Goal: Navigation & Orientation: Find specific page/section

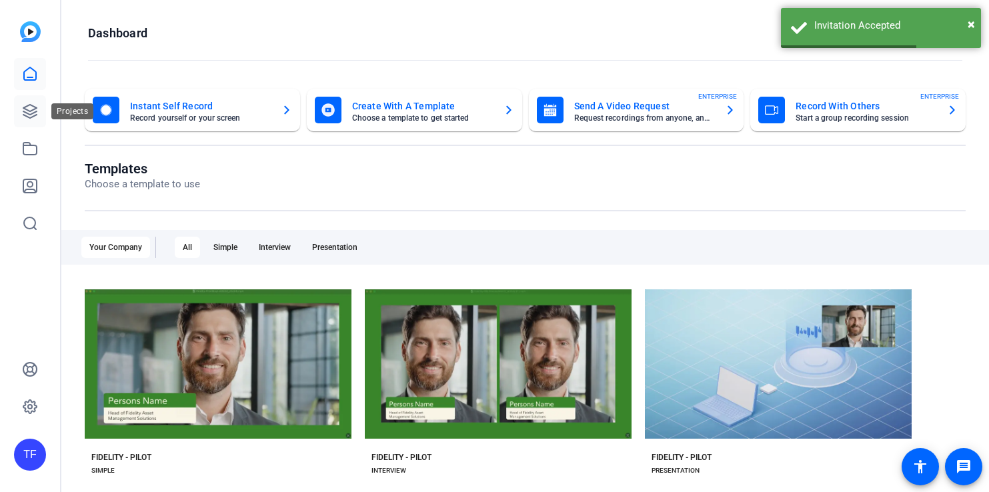
click at [29, 108] on icon at bounding box center [30, 111] width 16 height 16
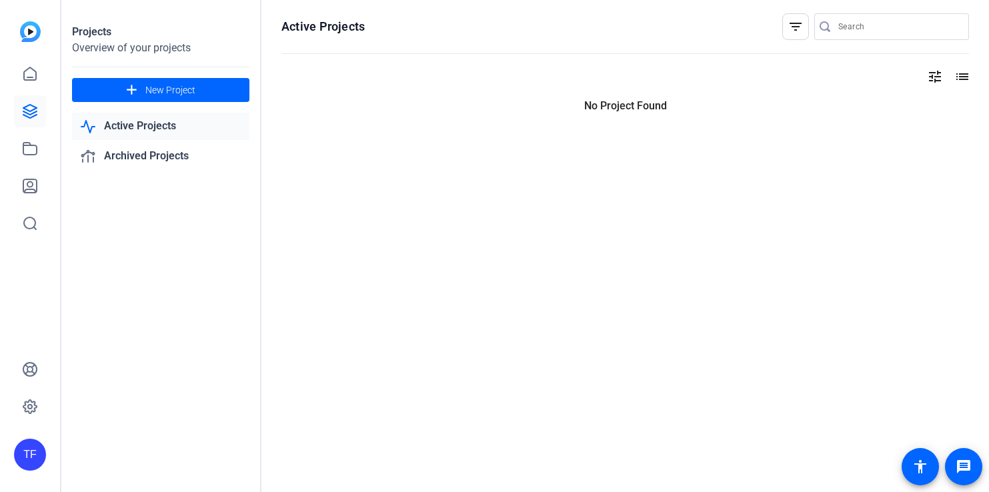
click at [936, 75] on mat-icon "tune" at bounding box center [935, 77] width 16 height 16
click at [961, 73] on div at bounding box center [494, 246] width 989 height 492
click at [794, 19] on mat-icon "filter_list" at bounding box center [796, 27] width 16 height 16
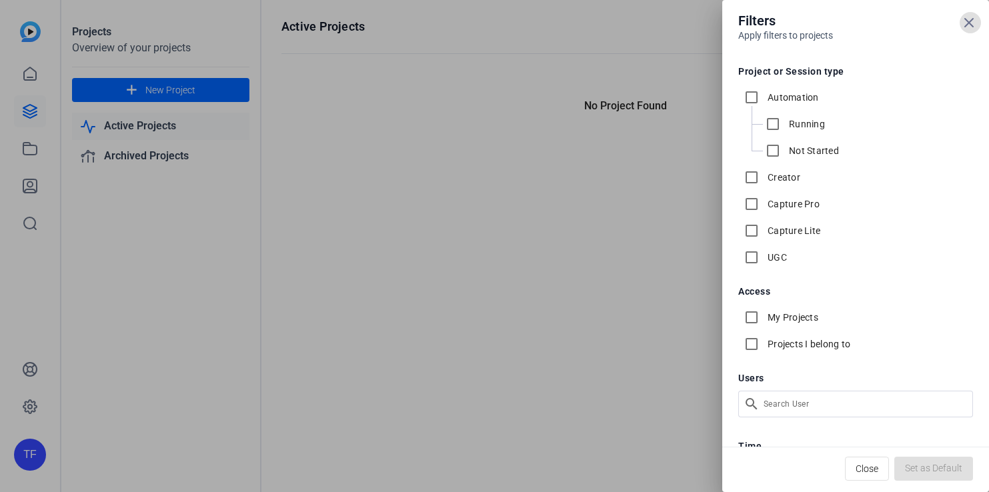
scroll to position [68, 0]
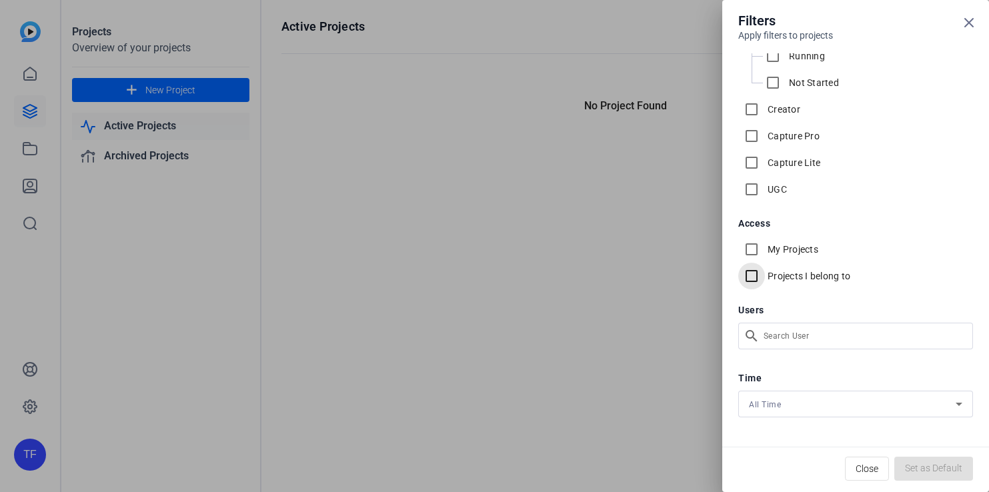
click at [750, 271] on input "Projects I belong to" at bounding box center [751, 276] width 27 height 27
checkbox input "true"
click at [750, 250] on input "My Projects" at bounding box center [751, 249] width 27 height 27
checkbox input "true"
click at [927, 468] on span "Set as Default" at bounding box center [933, 469] width 57 height 14
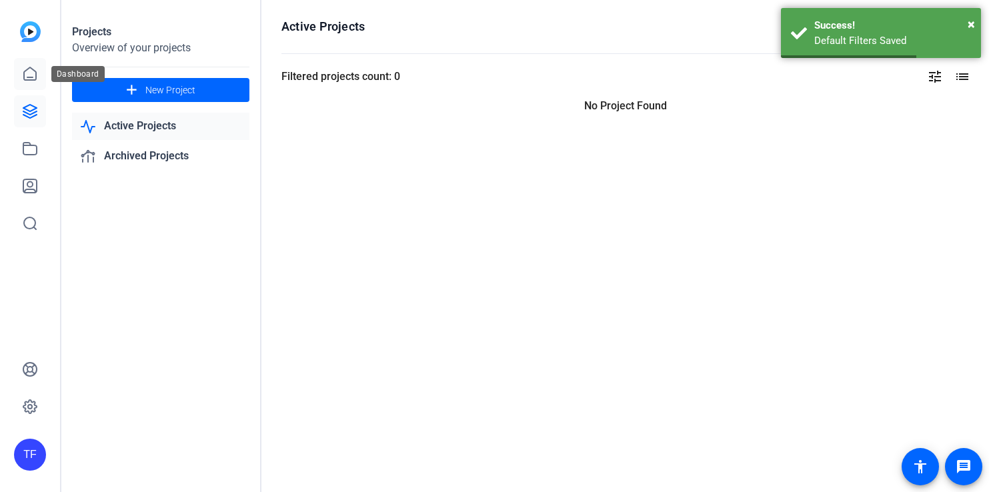
click at [34, 66] on icon at bounding box center [30, 74] width 16 height 16
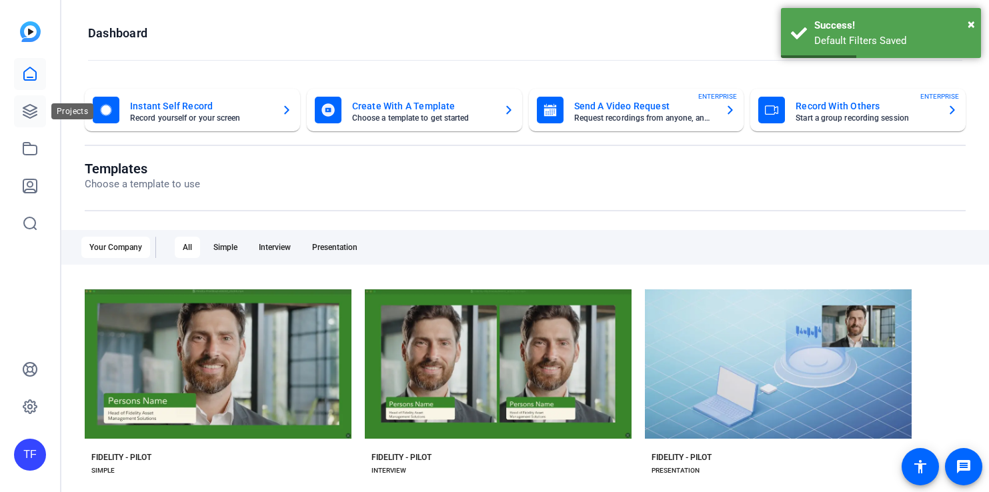
click at [26, 119] on link at bounding box center [30, 111] width 32 height 32
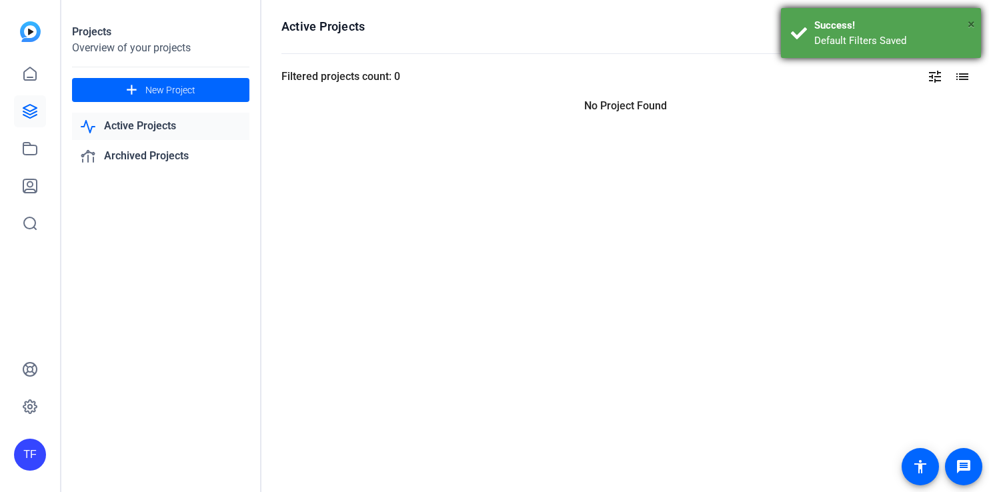
click at [969, 23] on span "×" at bounding box center [971, 24] width 7 height 16
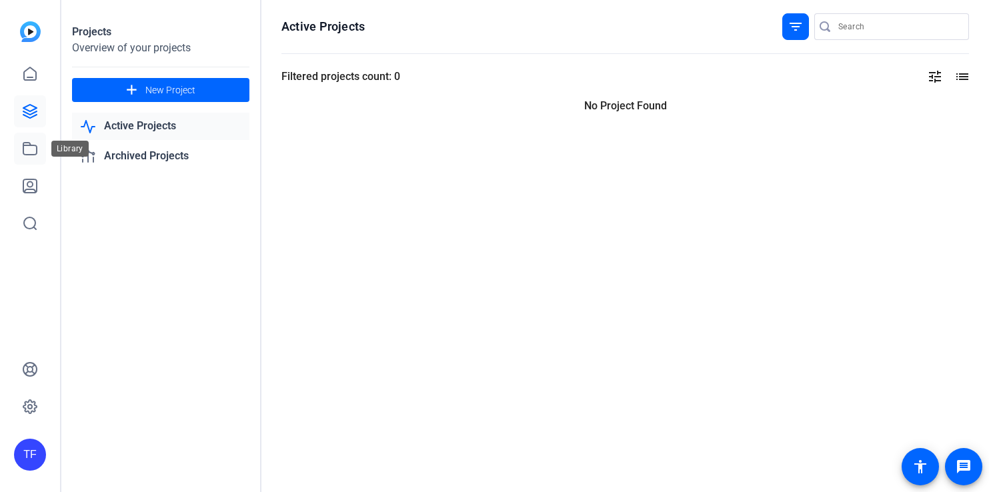
click at [29, 143] on icon at bounding box center [29, 149] width 13 height 12
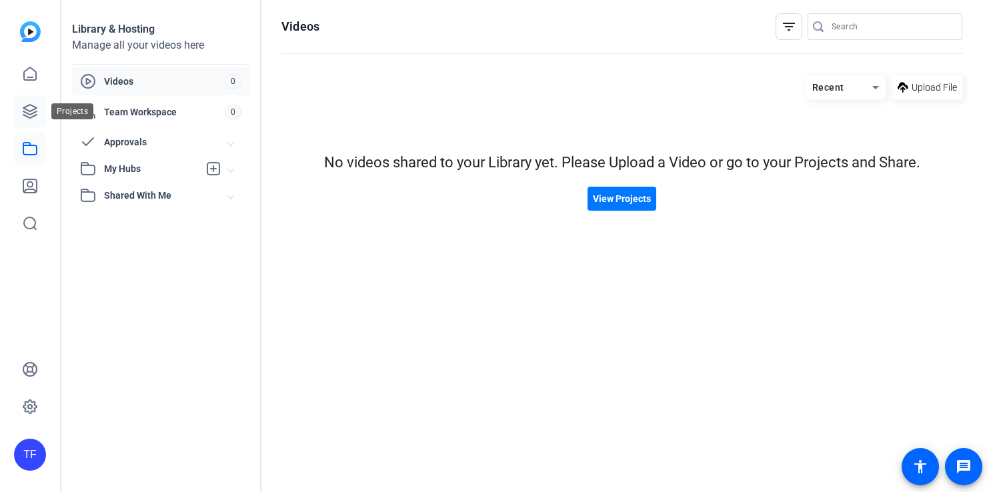
click at [29, 99] on link at bounding box center [30, 111] width 32 height 32
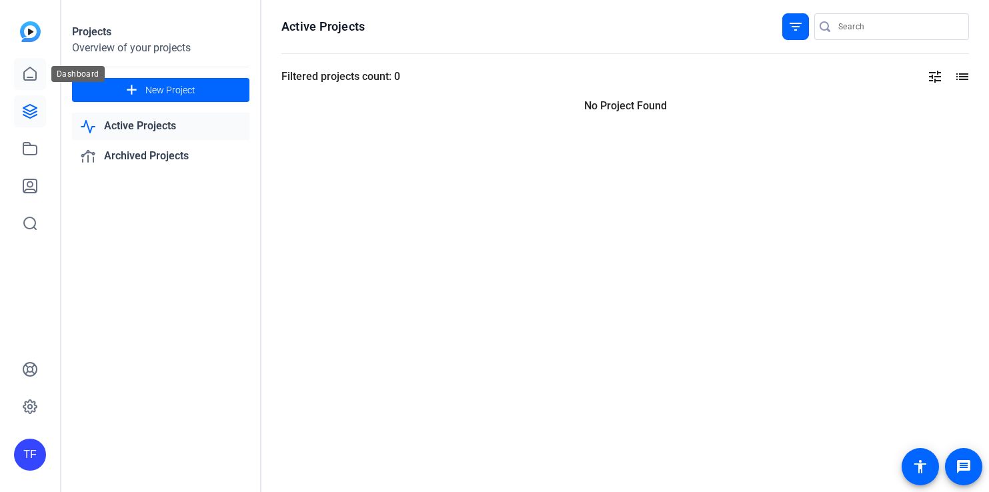
click at [27, 63] on link at bounding box center [30, 74] width 32 height 32
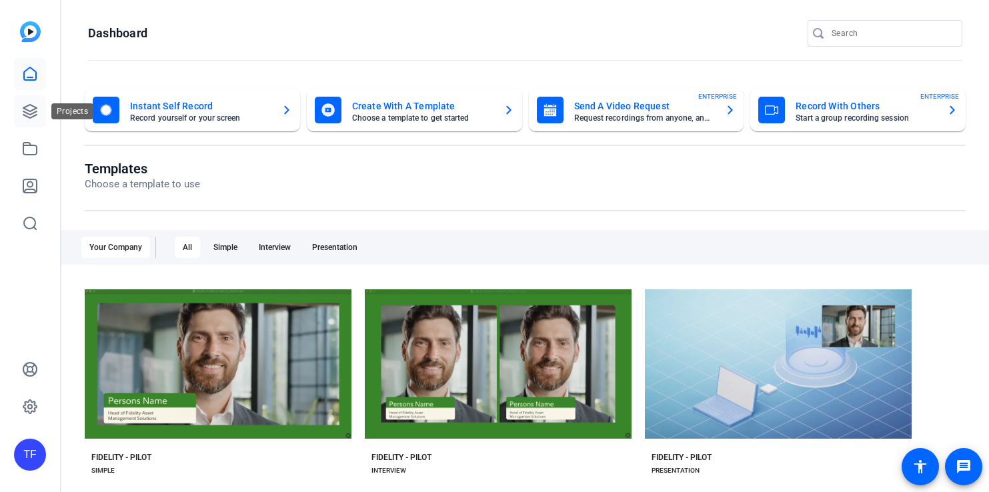
click at [30, 105] on icon at bounding box center [30, 111] width 16 height 16
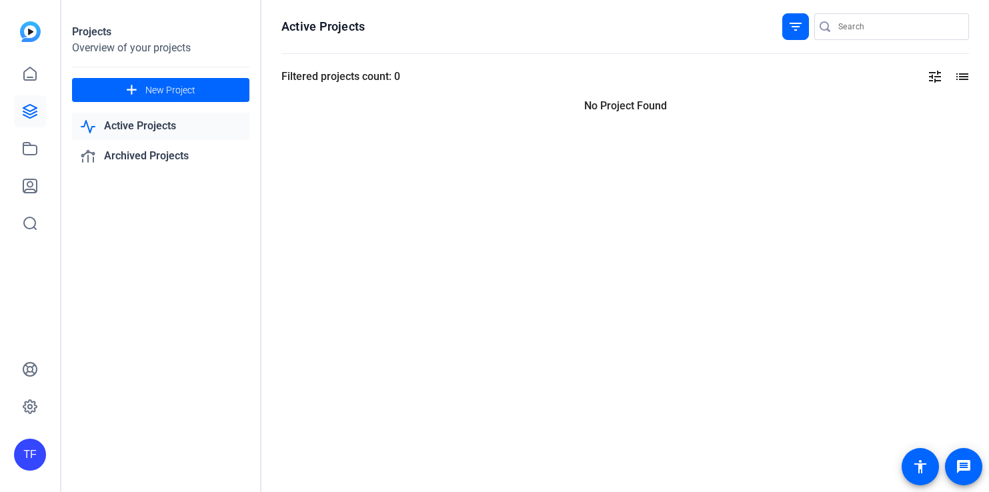
click at [792, 24] on mat-icon "filter_list" at bounding box center [796, 27] width 16 height 16
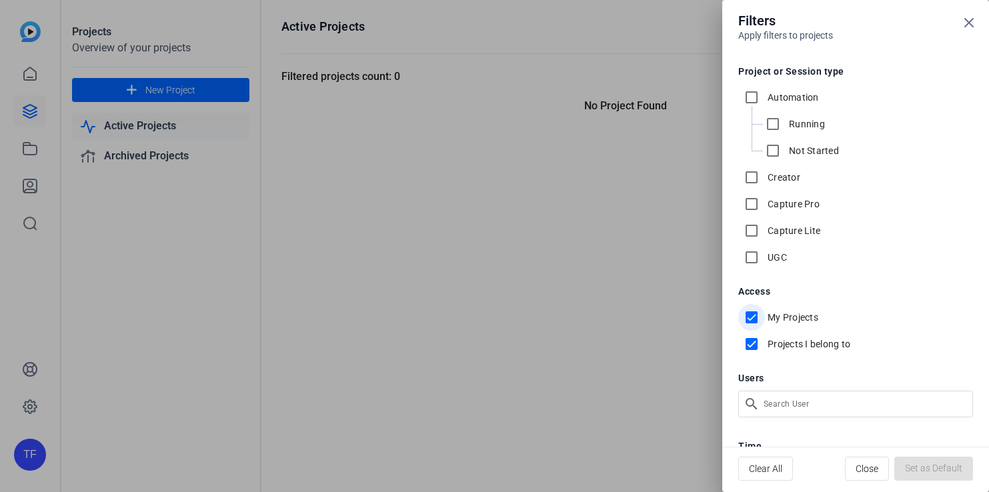
click at [751, 317] on input "My Projects" at bounding box center [751, 317] width 27 height 27
checkbox input "false"
click at [751, 342] on input "Projects I belong to" at bounding box center [751, 344] width 27 height 27
checkbox input "false"
click at [487, 269] on div at bounding box center [494, 246] width 989 height 492
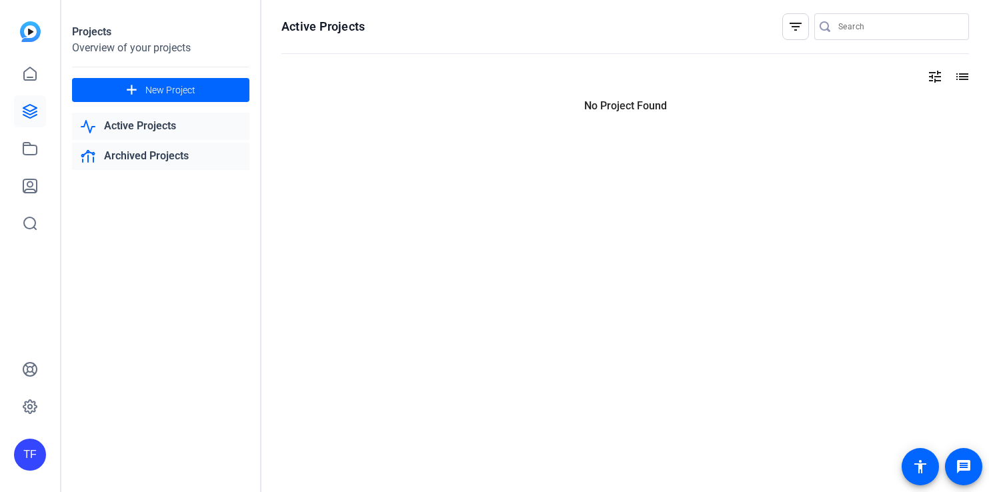
click at [170, 149] on link "Archived Projects" at bounding box center [160, 156] width 177 height 27
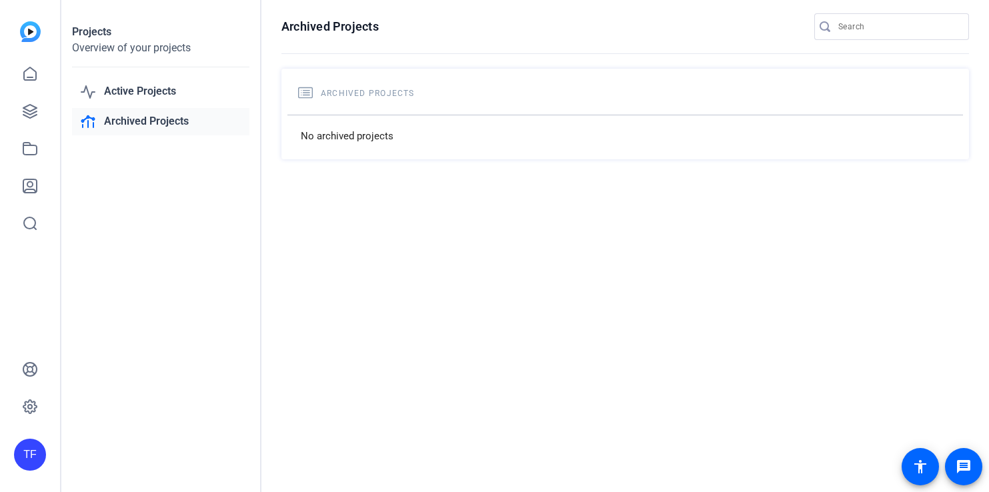
click at [19, 467] on div "TF" at bounding box center [30, 455] width 32 height 32
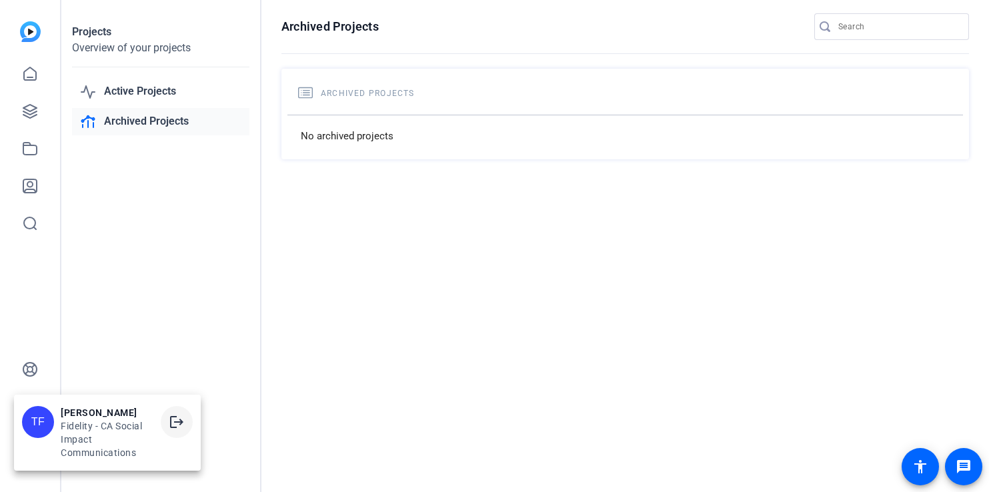
click at [179, 424] on mat-icon "logout" at bounding box center [177, 422] width 16 height 16
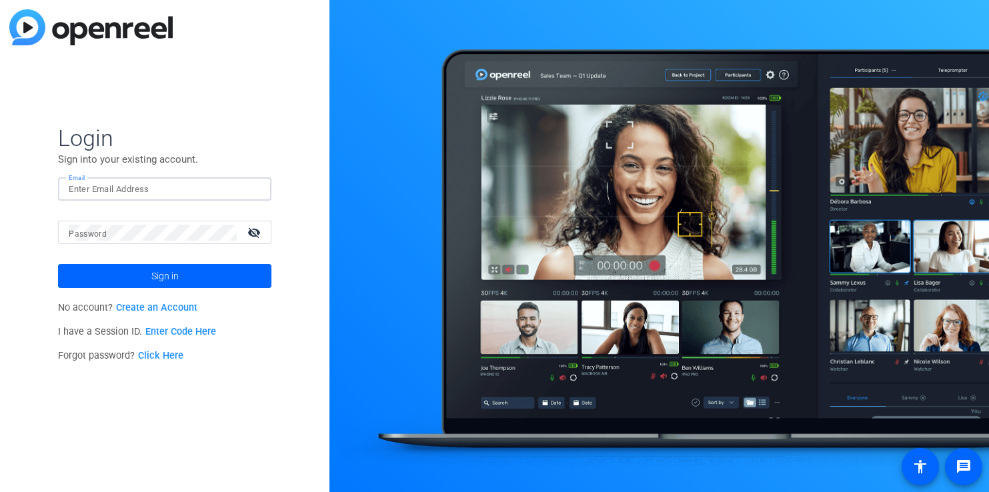
click at [163, 190] on input "Email" at bounding box center [165, 189] width 192 height 16
type input "trevor.frederick@fmr.com"
click at [58, 264] on button "Sign in" at bounding box center [164, 276] width 213 height 24
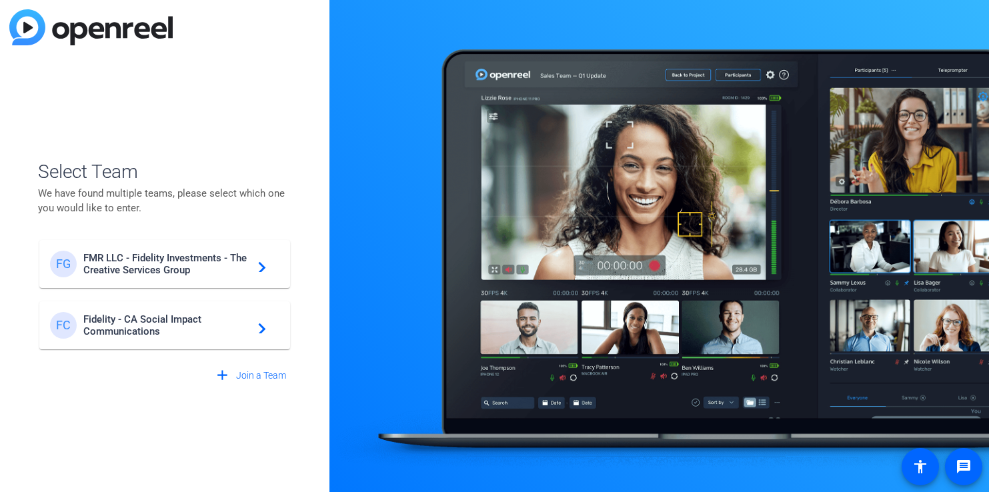
click at [129, 262] on span "FMR LLC - Fidelity Investments - The Creative Services Group" at bounding box center [166, 264] width 167 height 24
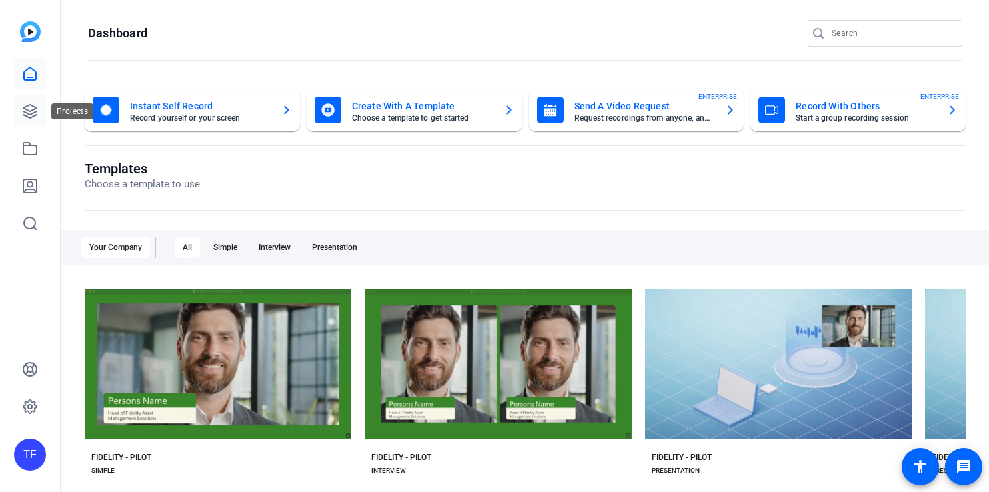
click at [25, 107] on icon at bounding box center [29, 111] width 13 height 13
click at [27, 112] on icon at bounding box center [30, 111] width 16 height 16
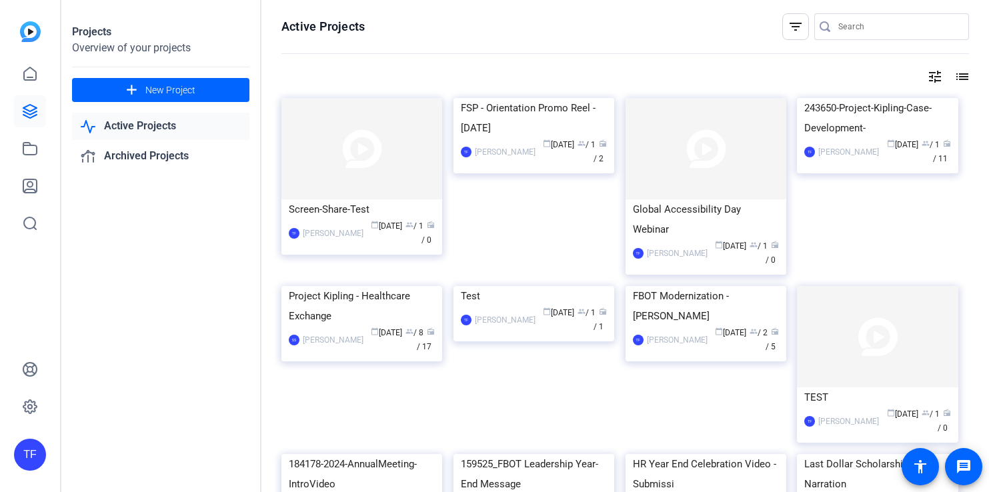
click at [26, 443] on div "TF" at bounding box center [30, 455] width 32 height 32
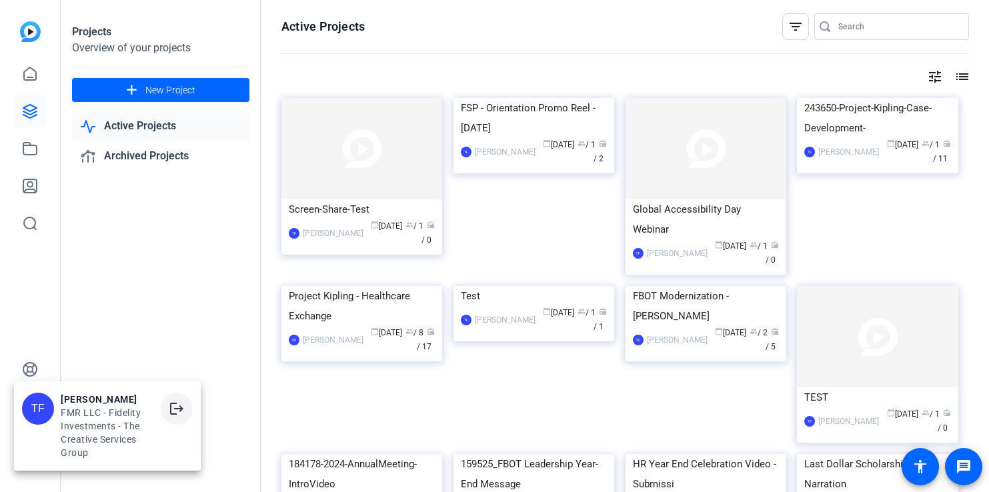
click at [179, 412] on mat-icon "logout" at bounding box center [177, 409] width 16 height 16
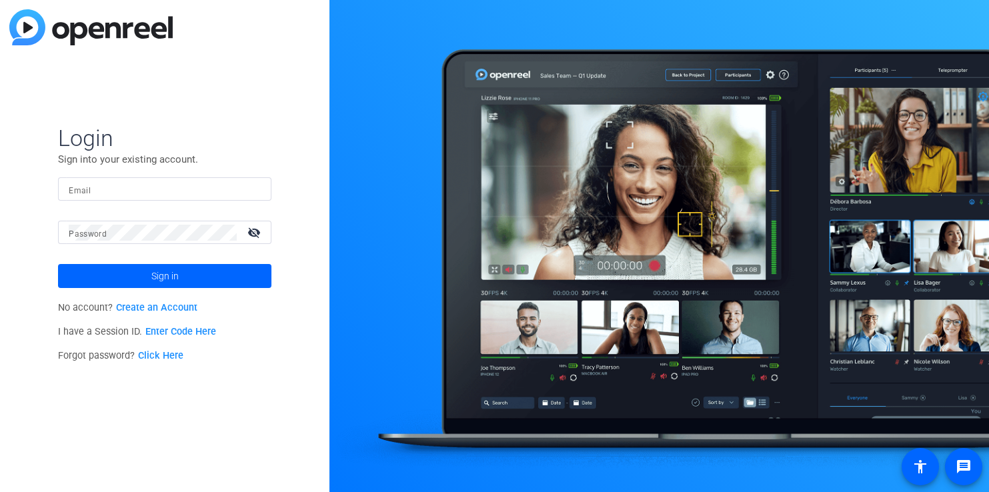
click at [146, 189] on input "Email" at bounding box center [165, 189] width 192 height 16
type input "trevor.frederick@fmr.com"
click at [58, 264] on button "Sign in" at bounding box center [164, 276] width 213 height 24
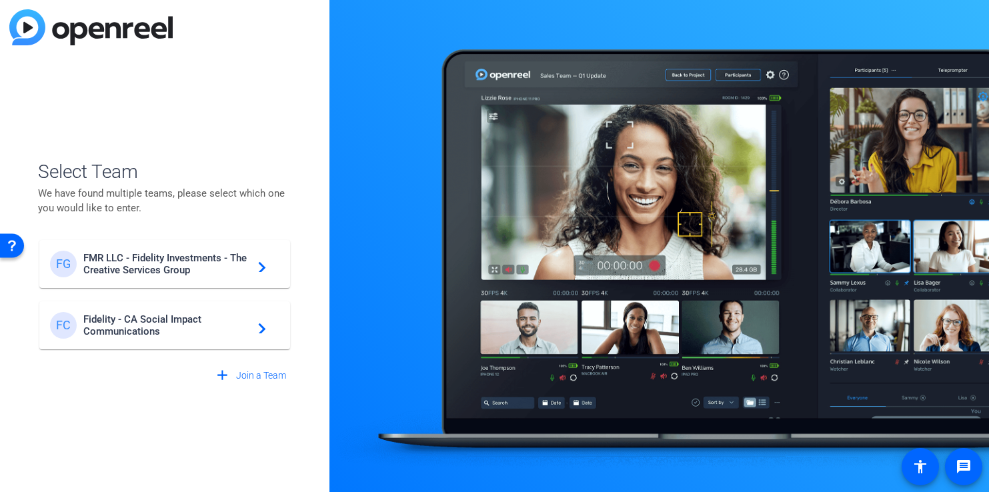
click at [216, 336] on span "Fidelity - CA Social Impact Communications" at bounding box center [166, 326] width 167 height 24
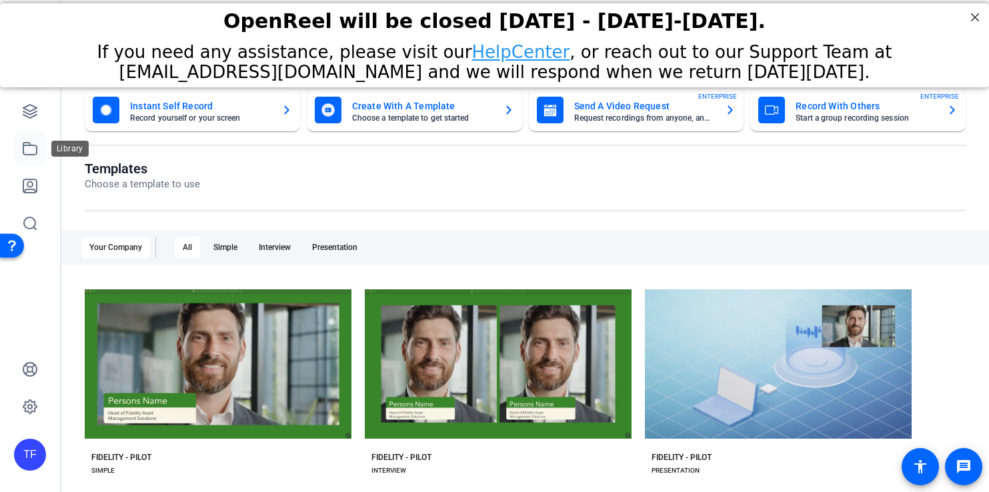
click at [31, 149] on icon at bounding box center [30, 149] width 16 height 16
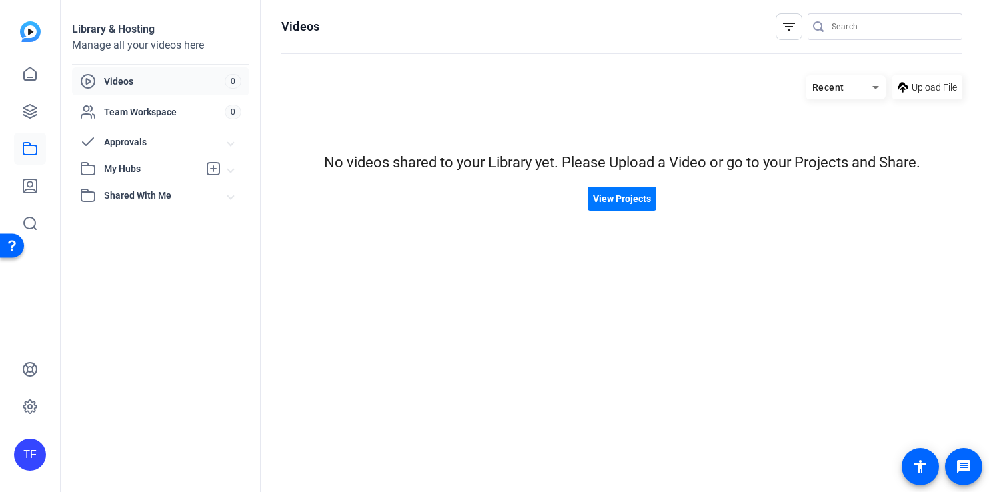
click at [841, 84] on span "Recent" at bounding box center [828, 87] width 32 height 11
click at [838, 155] on span "Oldest First" at bounding box center [839, 155] width 47 height 16
click at [617, 197] on span "View Projects" at bounding box center [622, 199] width 58 height 14
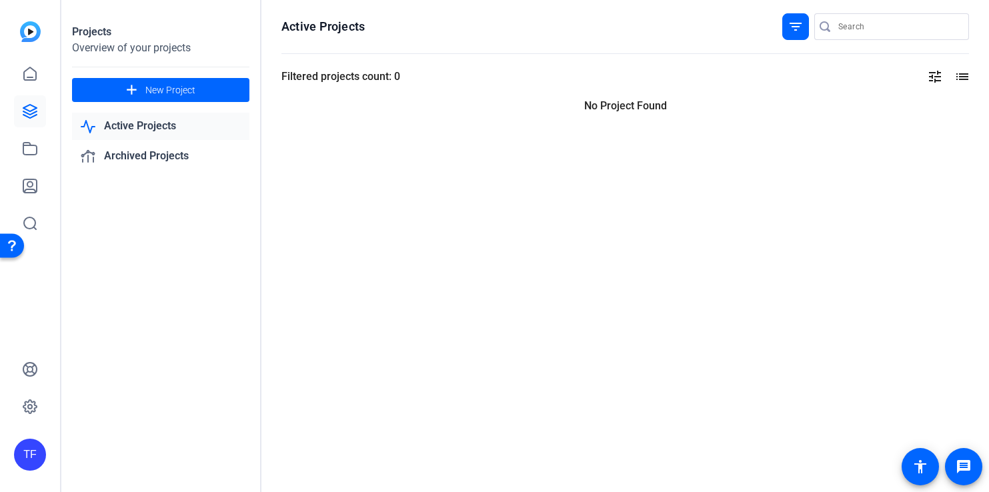
click at [33, 460] on div "TF" at bounding box center [30, 455] width 32 height 32
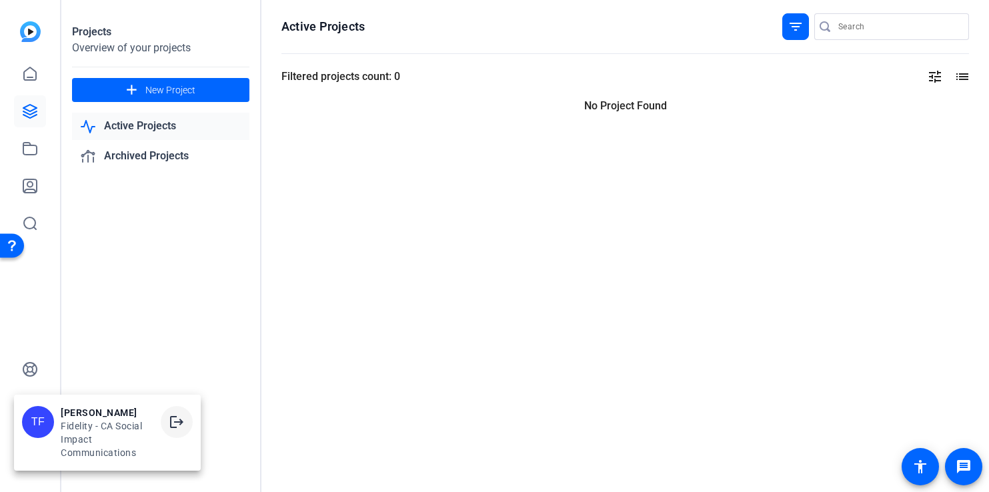
click at [173, 426] on mat-icon "logout" at bounding box center [177, 422] width 16 height 16
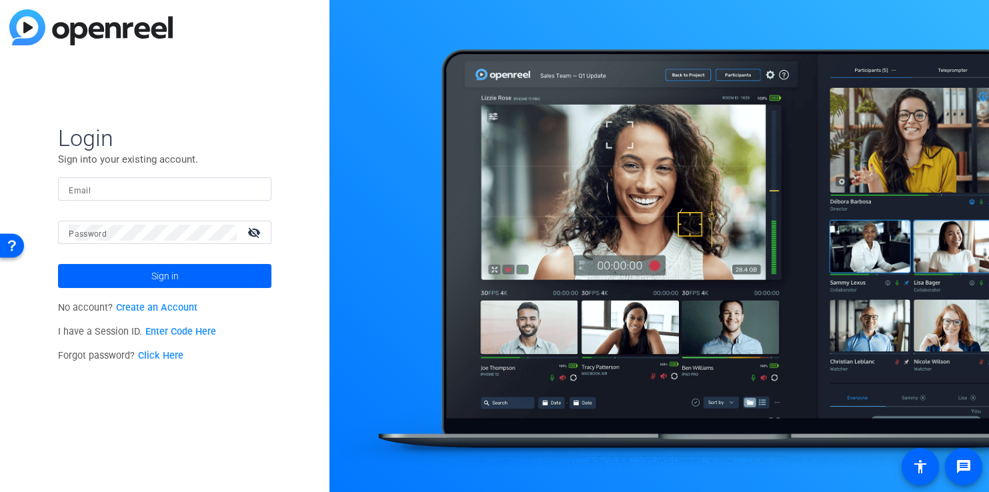
click at [167, 193] on input "Email" at bounding box center [165, 189] width 192 height 16
type input "trevor.frederick@fmr.com"
click at [58, 264] on button "Sign in" at bounding box center [164, 276] width 213 height 24
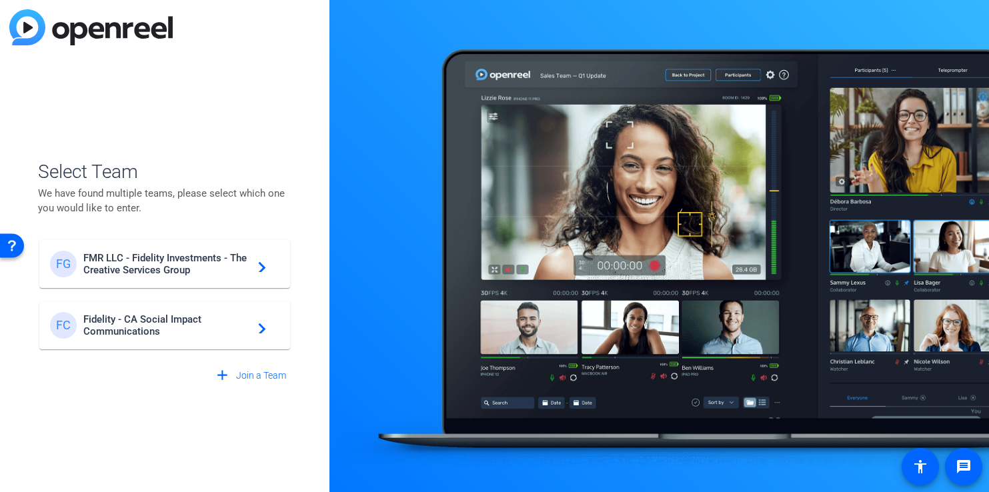
click at [171, 269] on span "FMR LLC - Fidelity Investments - The Creative Services Group" at bounding box center [166, 264] width 167 height 24
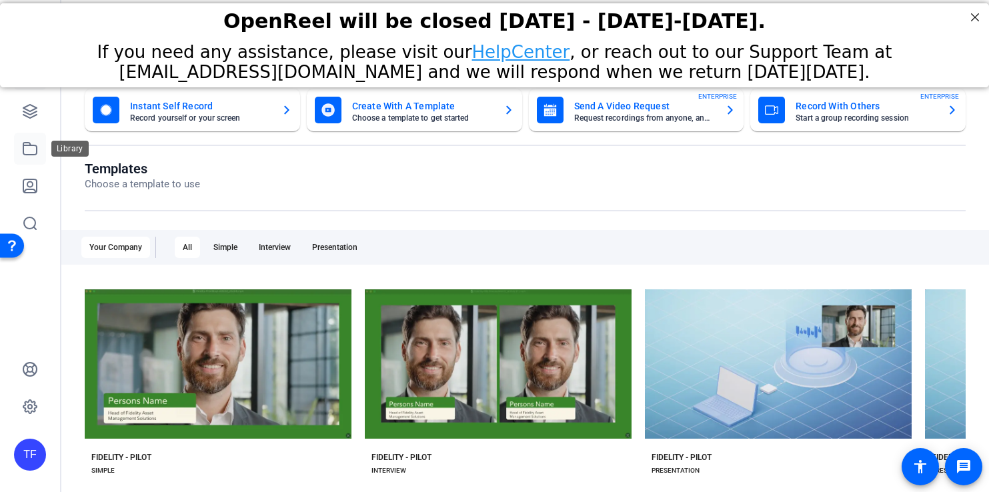
click at [33, 146] on icon at bounding box center [30, 149] width 16 height 16
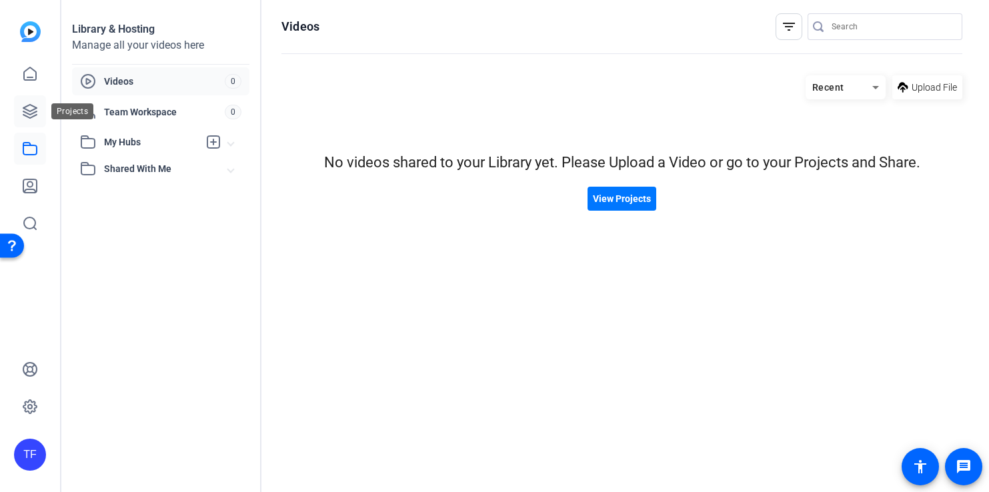
click at [31, 105] on icon at bounding box center [29, 111] width 13 height 13
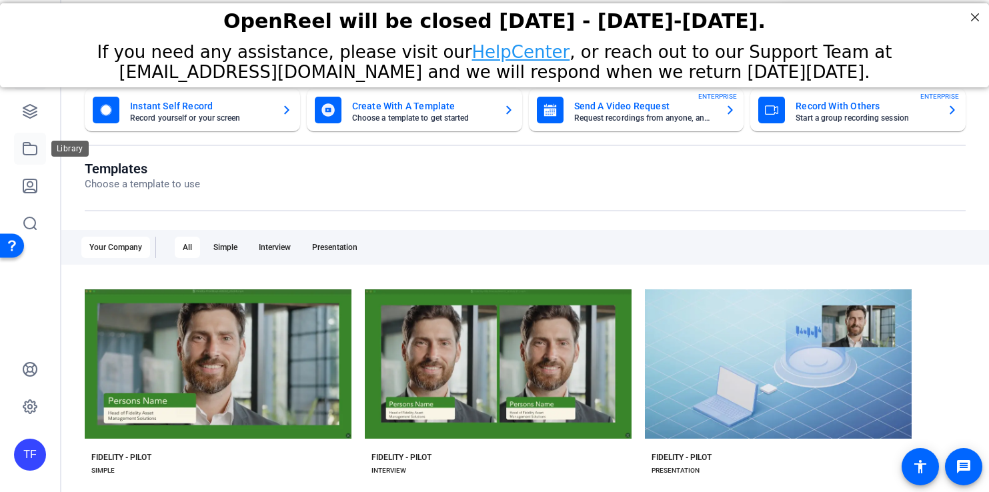
click at [27, 154] on icon at bounding box center [29, 149] width 13 height 12
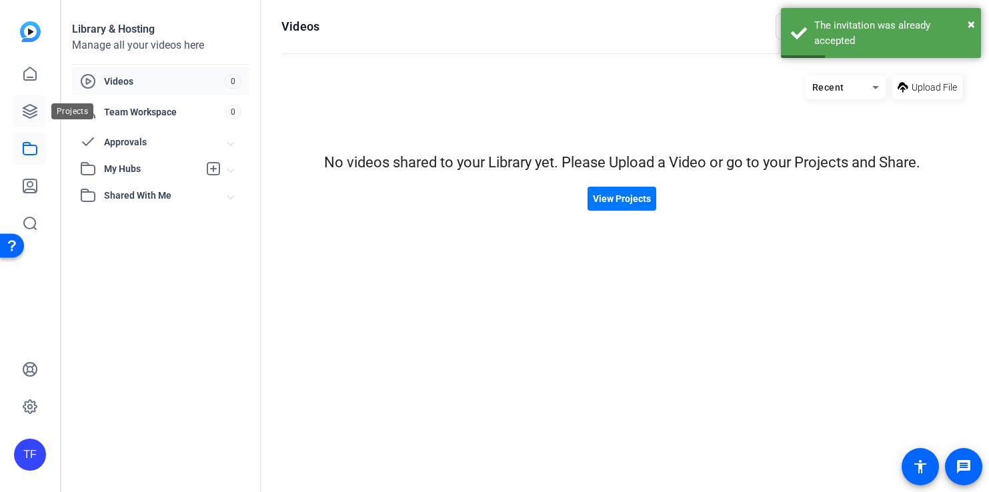
click at [27, 121] on link at bounding box center [30, 111] width 32 height 32
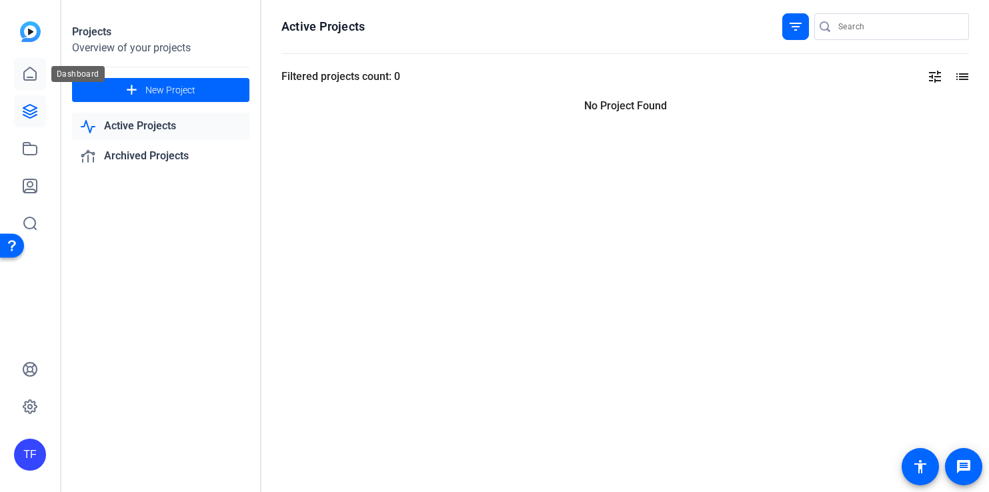
click at [35, 79] on icon at bounding box center [30, 74] width 16 height 16
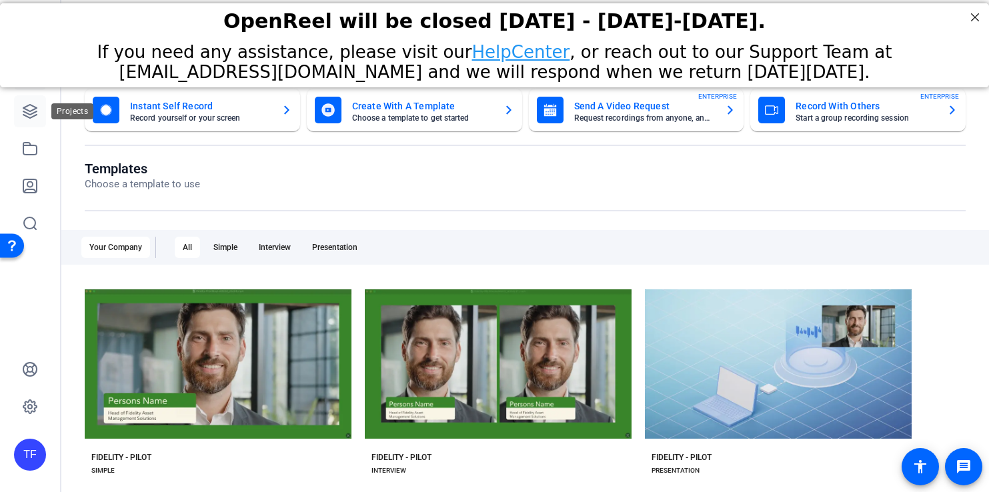
click at [28, 108] on icon at bounding box center [30, 111] width 16 height 16
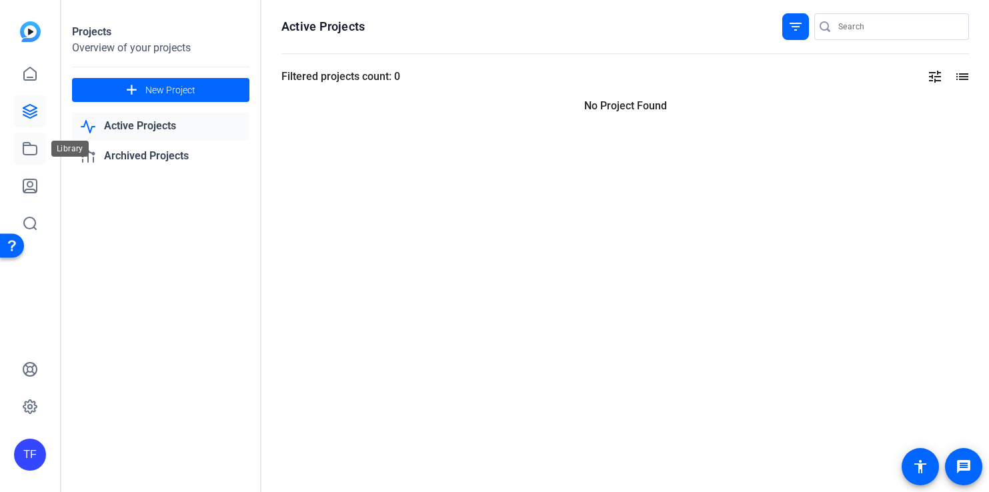
click at [35, 145] on icon at bounding box center [29, 149] width 13 height 12
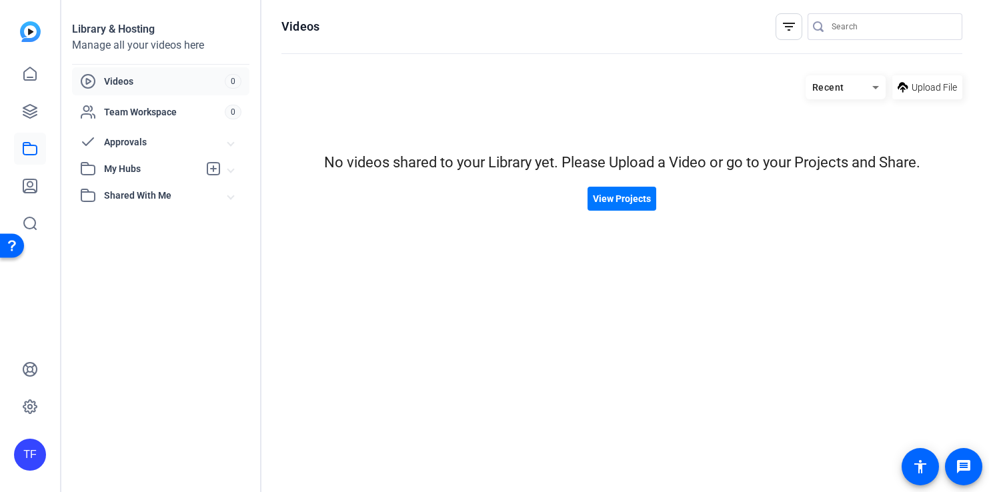
click at [128, 193] on span "Shared With Me" at bounding box center [166, 196] width 124 height 14
click at [121, 172] on span "My Hubs" at bounding box center [151, 169] width 95 height 14
click at [123, 143] on span "Approvals" at bounding box center [166, 142] width 124 height 14
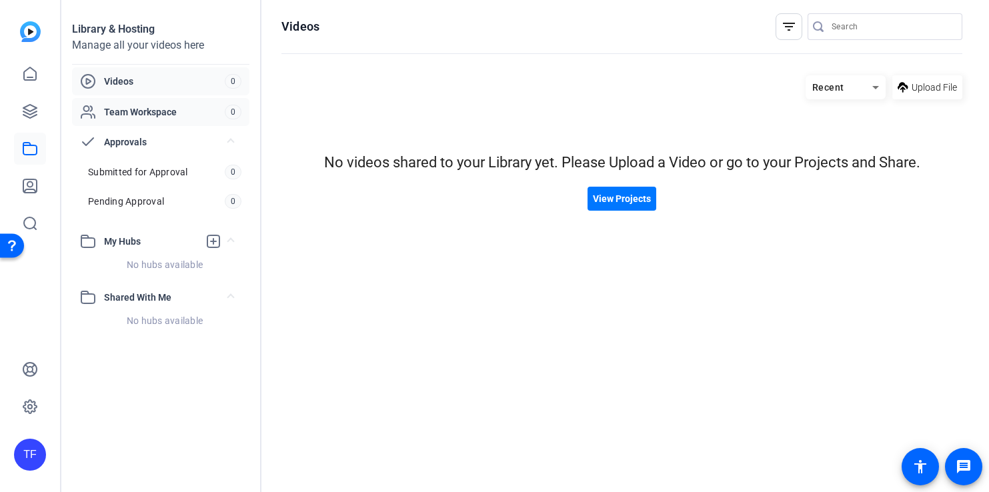
click at [157, 121] on div "Team Workspace 0" at bounding box center [160, 112] width 177 height 28
click at [43, 111] on link at bounding box center [30, 111] width 32 height 32
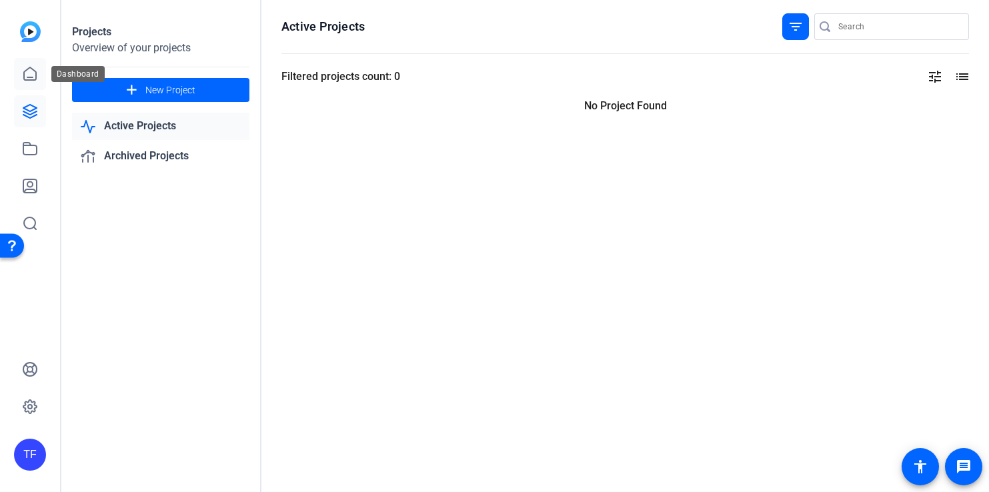
click at [36, 71] on icon at bounding box center [30, 73] width 12 height 13
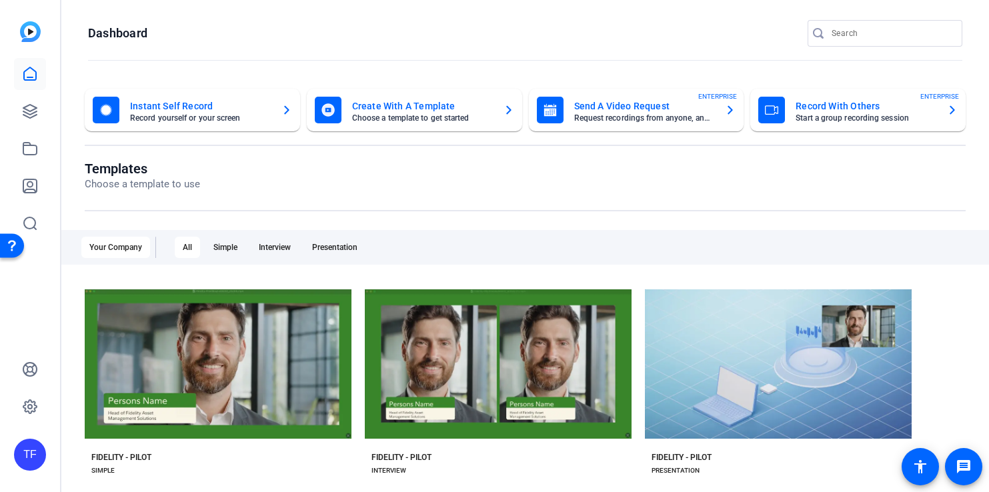
click at [32, 446] on div "TF" at bounding box center [30, 455] width 32 height 32
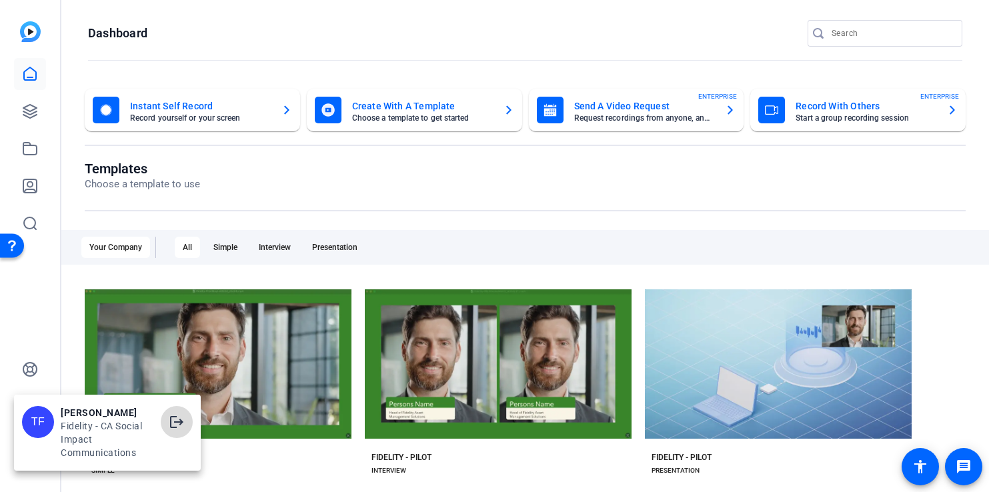
click at [173, 418] on mat-icon "logout" at bounding box center [177, 422] width 16 height 16
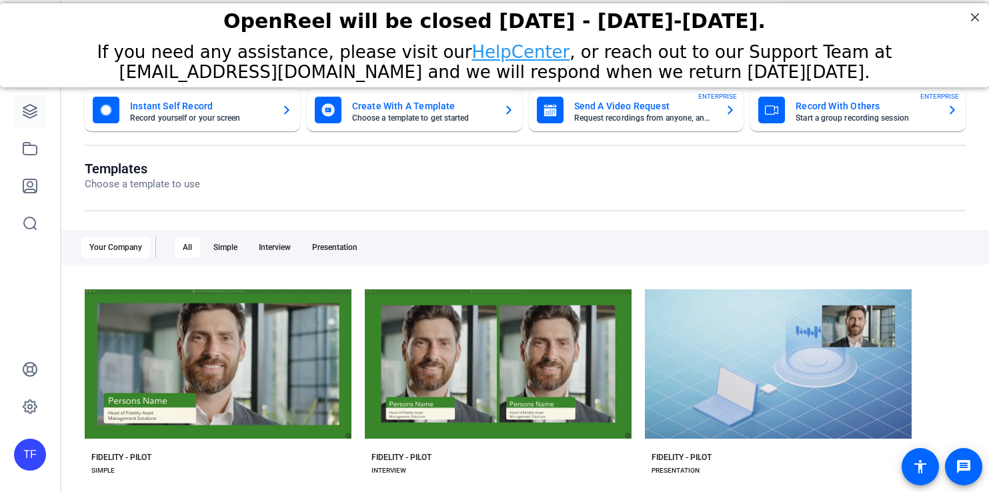
click at [32, 110] on icon at bounding box center [29, 111] width 13 height 13
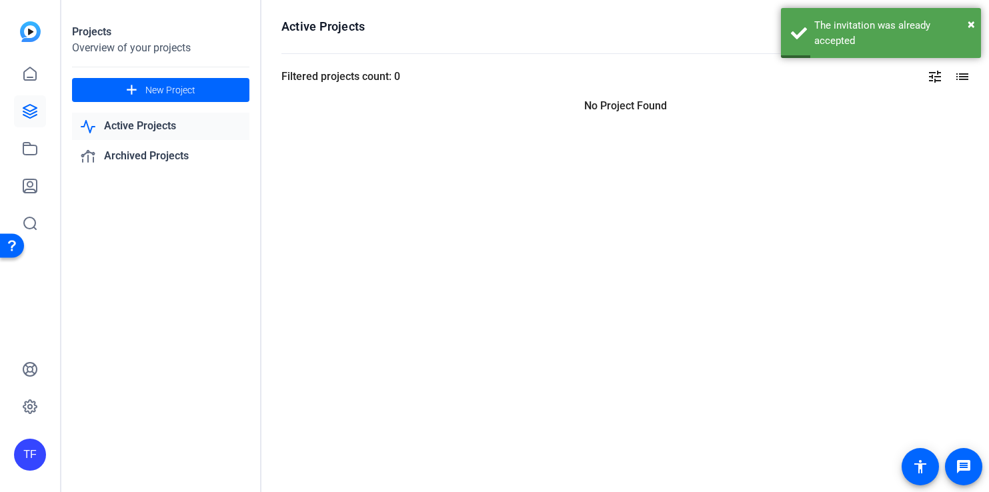
click at [957, 76] on mat-icon "list" at bounding box center [961, 77] width 16 height 16
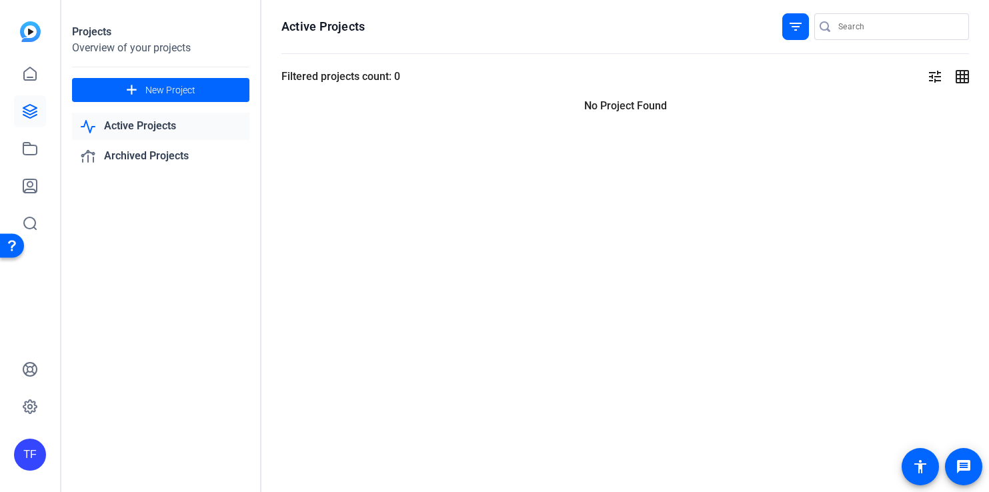
click at [938, 77] on mat-icon "tune" at bounding box center [935, 77] width 16 height 16
click at [931, 102] on div "Sort Newest First" at bounding box center [865, 104] width 141 height 18
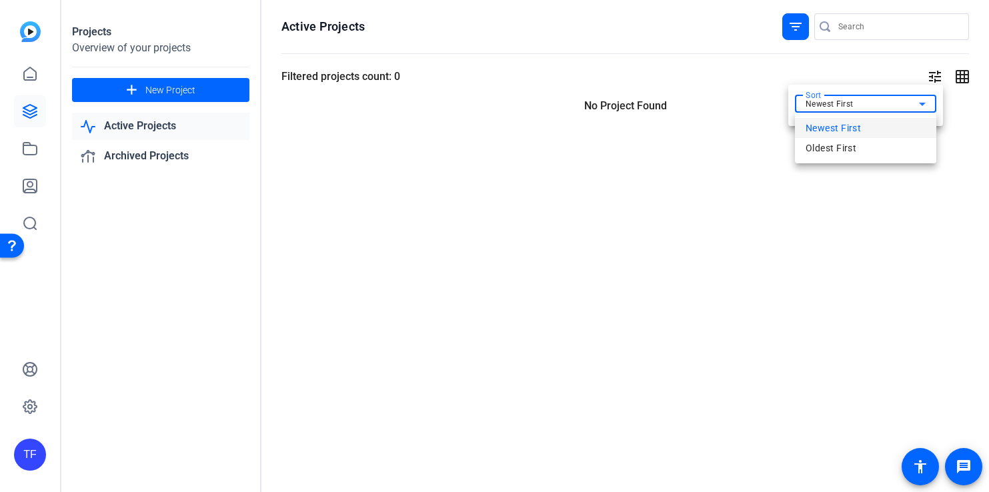
click at [872, 64] on div at bounding box center [494, 246] width 989 height 492
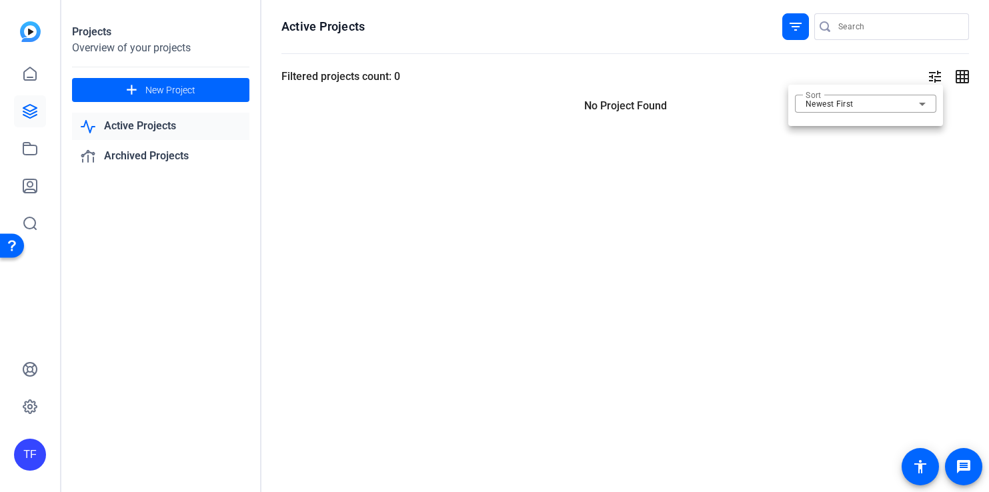
click at [798, 29] on div at bounding box center [494, 246] width 989 height 492
click at [800, 25] on mat-icon "filter_list" at bounding box center [796, 27] width 16 height 16
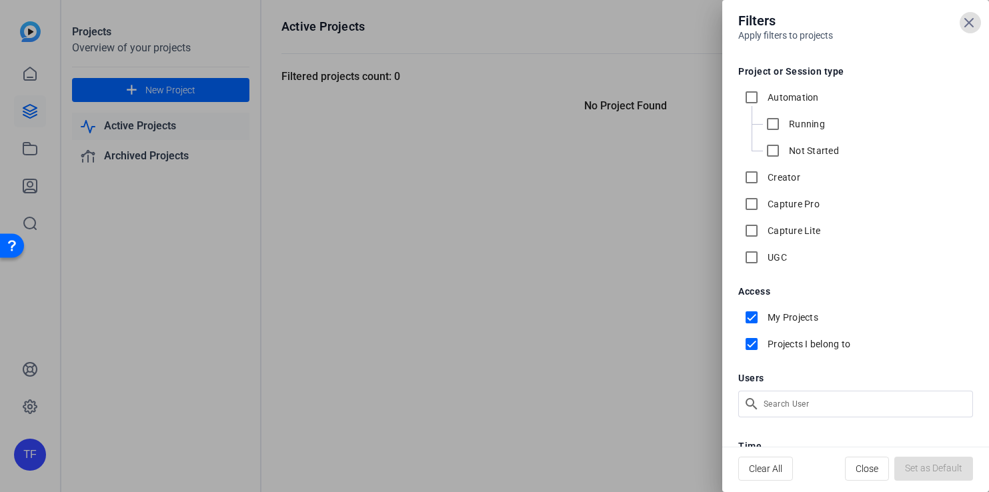
scroll to position [68, 0]
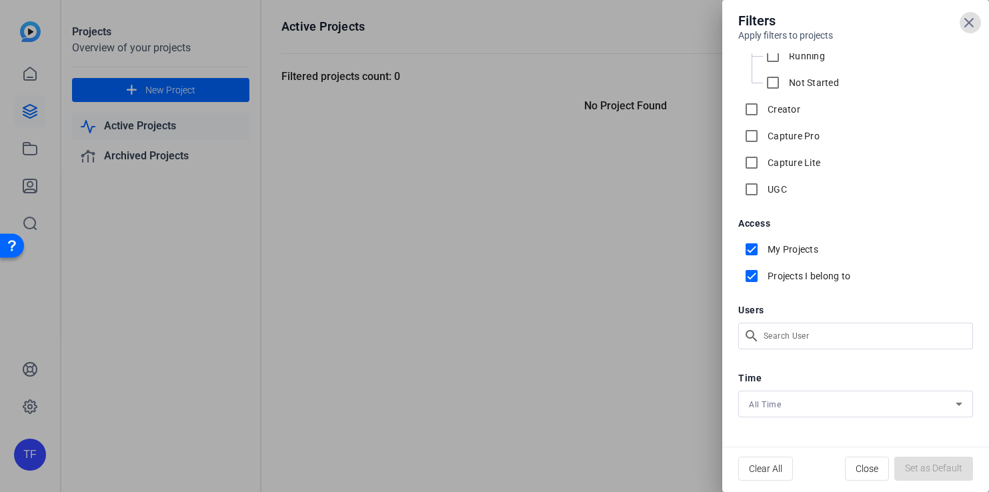
click at [796, 336] on div "Filters Apply filters to projects Project or Session type Automation Running No…" at bounding box center [494, 246] width 989 height 492
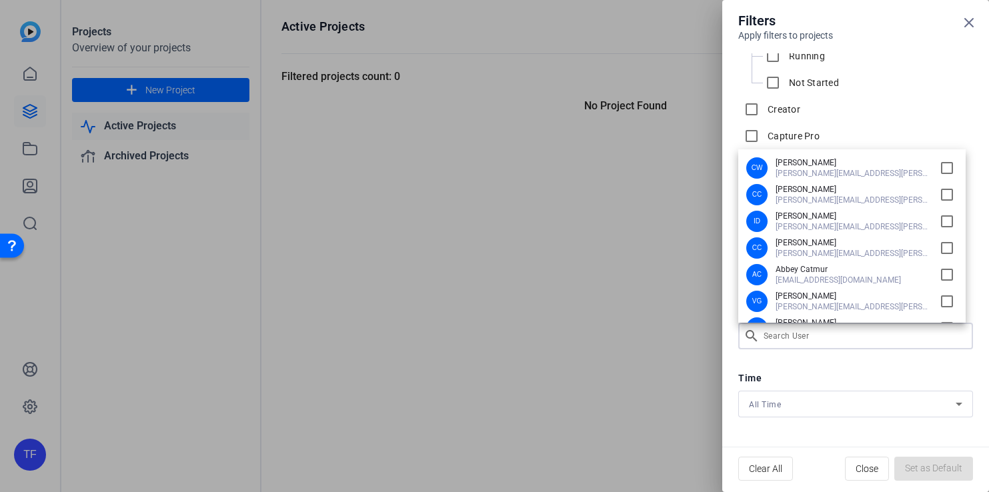
click at [832, 195] on span "Cris.Charbonneau@fmr.com" at bounding box center [852, 200] width 153 height 11
click at [937, 197] on input "checkbox" at bounding box center [947, 194] width 21 height 21
checkbox input "true"
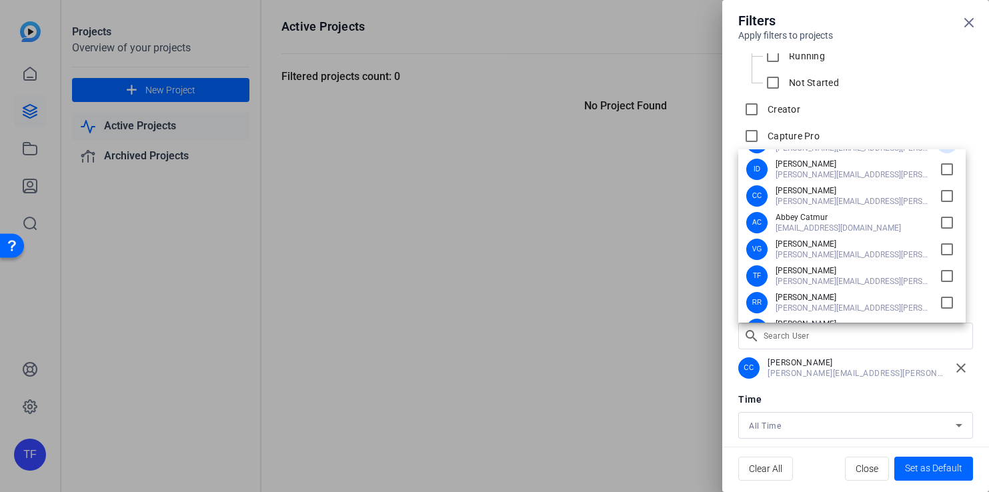
scroll to position [75, 0]
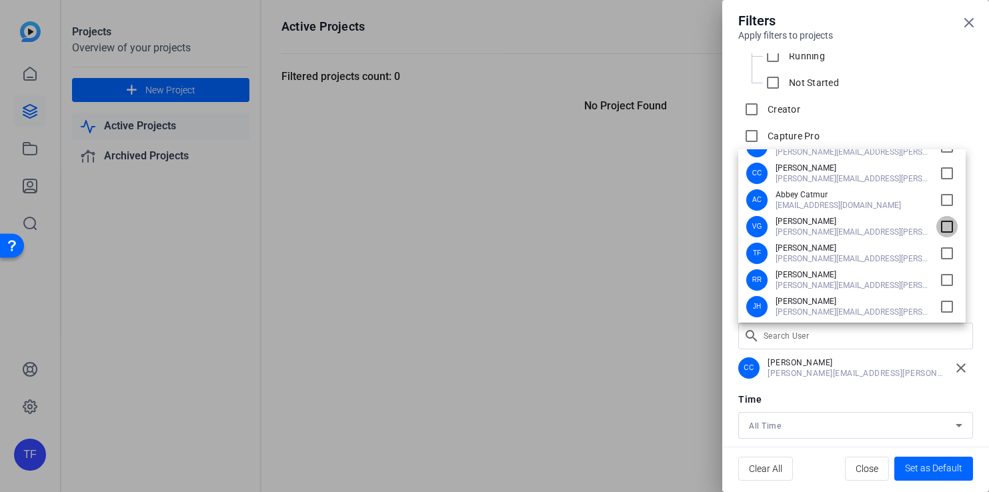
click at [937, 225] on input "checkbox" at bounding box center [947, 226] width 21 height 21
checkbox input "true"
click at [900, 384] on div at bounding box center [494, 246] width 989 height 492
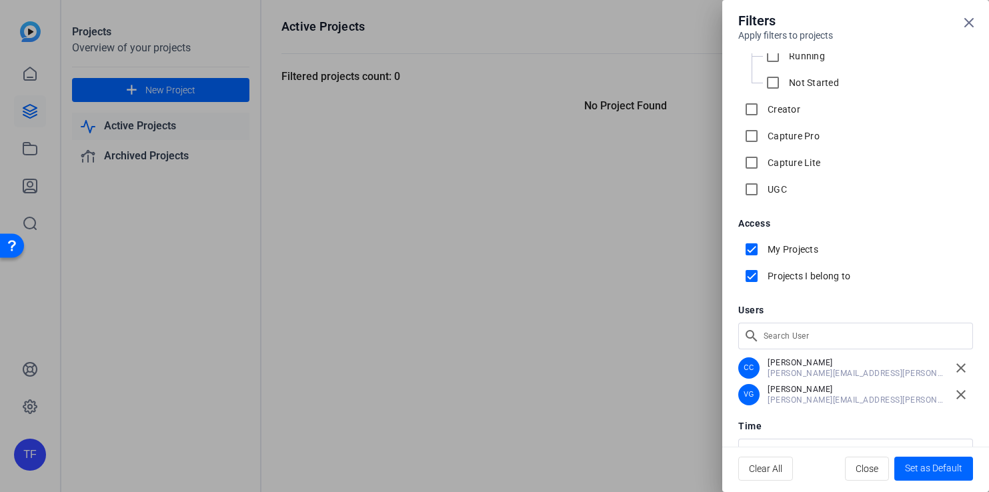
scroll to position [116, 0]
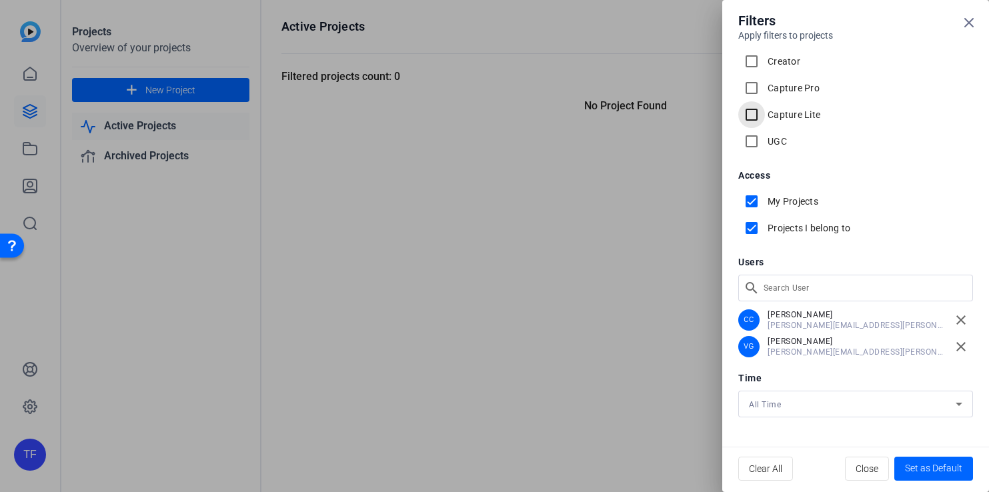
click at [750, 111] on input "Capture Lite" at bounding box center [751, 114] width 27 height 27
checkbox input "true"
click at [752, 91] on input "Capture Pro" at bounding box center [751, 88] width 27 height 27
checkbox input "true"
click at [752, 135] on input "UGC" at bounding box center [751, 141] width 27 height 27
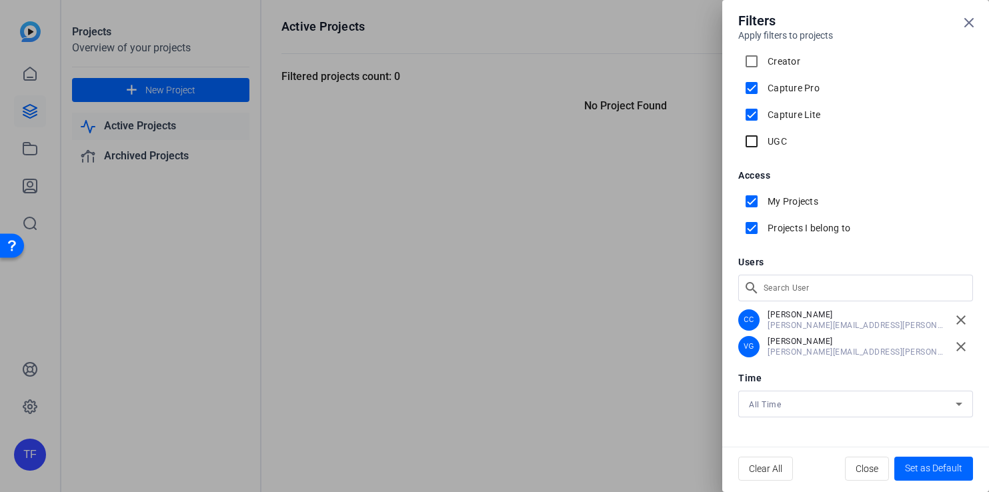
checkbox input "true"
click at [753, 58] on input "Creator" at bounding box center [751, 61] width 27 height 27
checkbox input "true"
click at [753, 86] on input "Capture Pro" at bounding box center [751, 88] width 27 height 27
checkbox input "false"
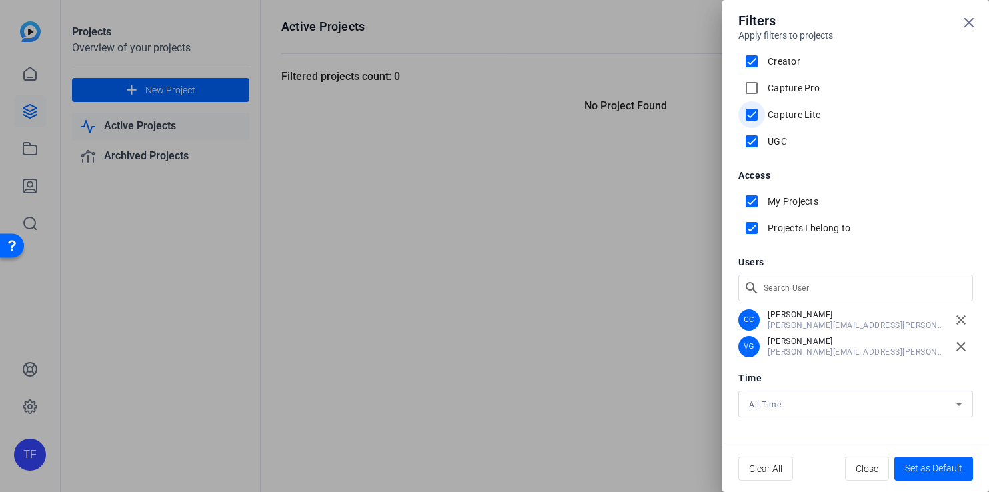
click at [753, 115] on input "Capture Lite" at bounding box center [751, 114] width 27 height 27
checkbox input "false"
click at [753, 139] on input "UGC" at bounding box center [751, 141] width 27 height 27
checkbox input "false"
click at [958, 29] on span at bounding box center [971, 23] width 32 height 32
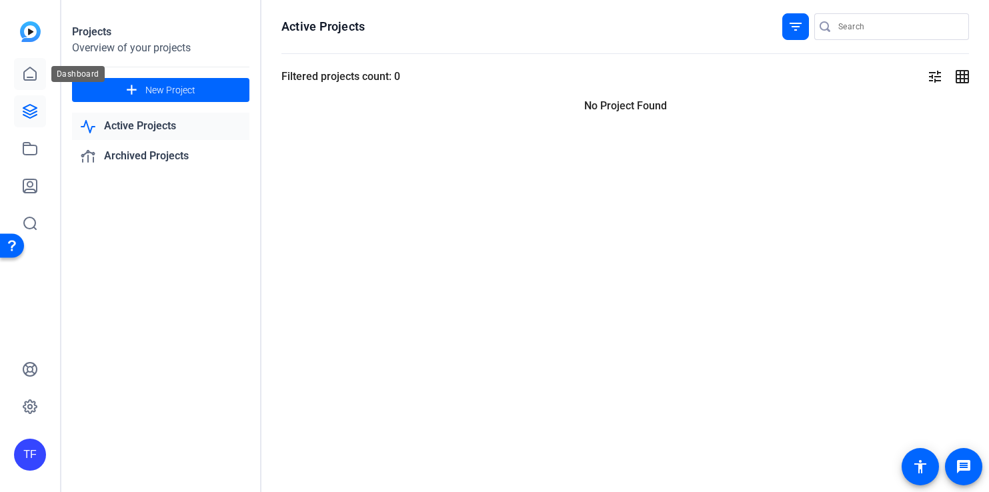
click at [28, 79] on icon at bounding box center [30, 73] width 12 height 13
click at [186, 157] on link "Archived Projects" at bounding box center [160, 156] width 177 height 27
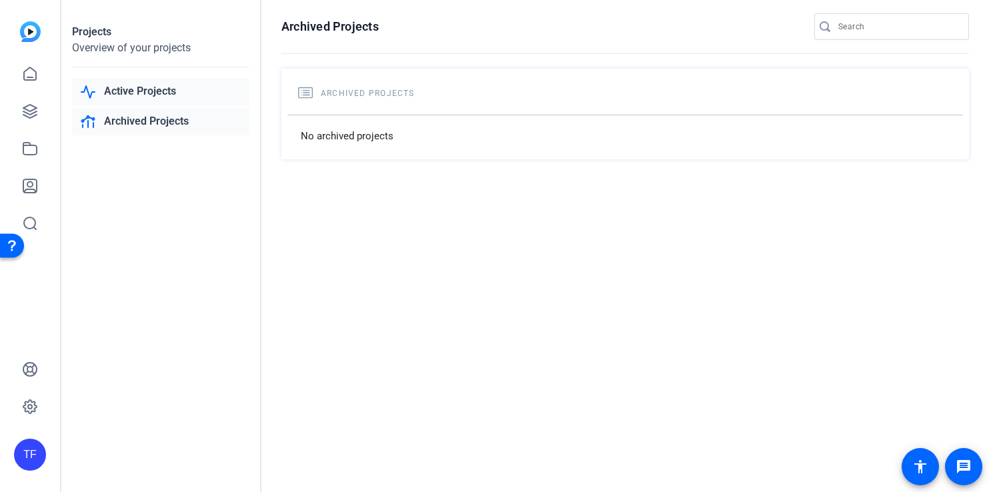
click at [193, 95] on link "Active Projects" at bounding box center [160, 91] width 177 height 27
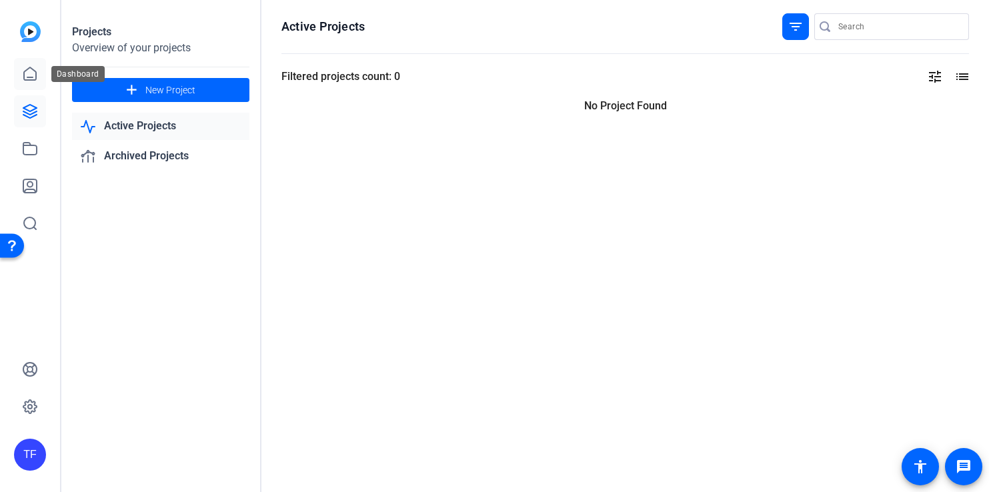
click at [35, 79] on icon at bounding box center [30, 73] width 12 height 13
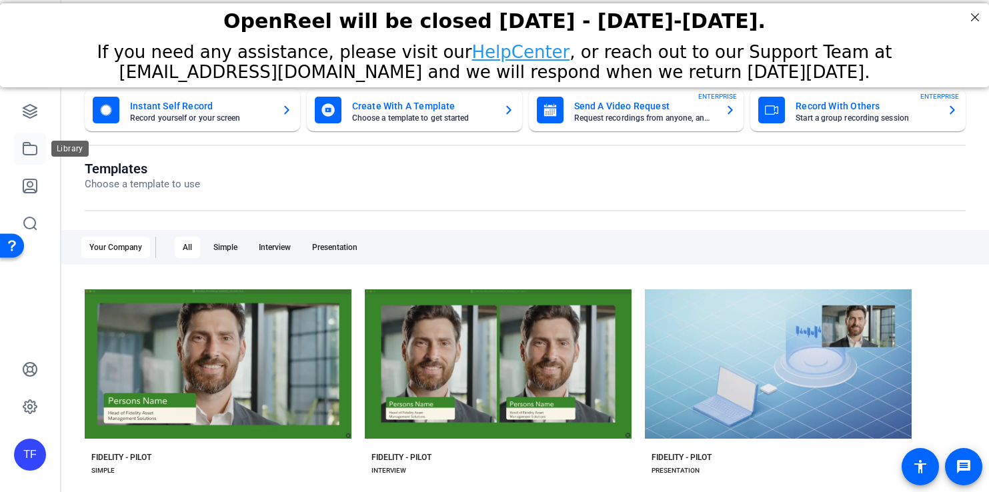
click at [26, 155] on icon at bounding box center [29, 149] width 13 height 12
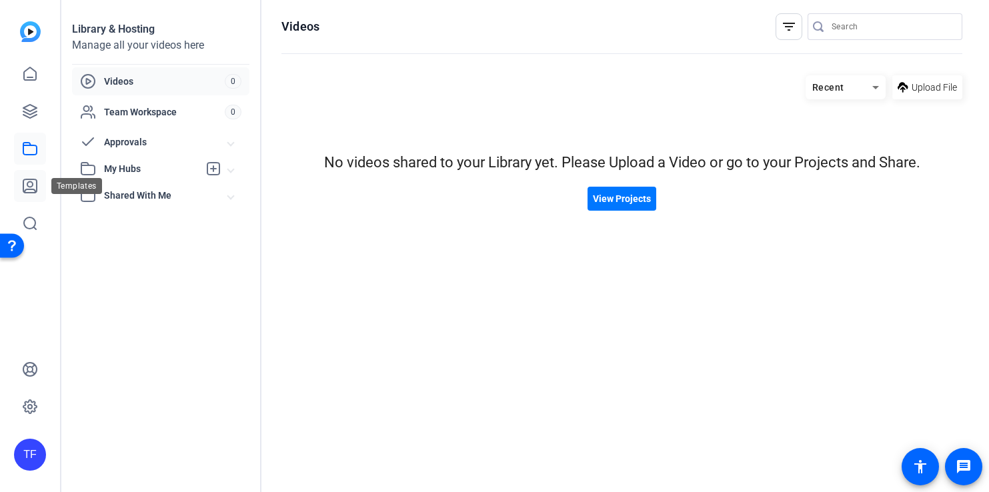
click at [27, 185] on icon at bounding box center [29, 185] width 13 height 13
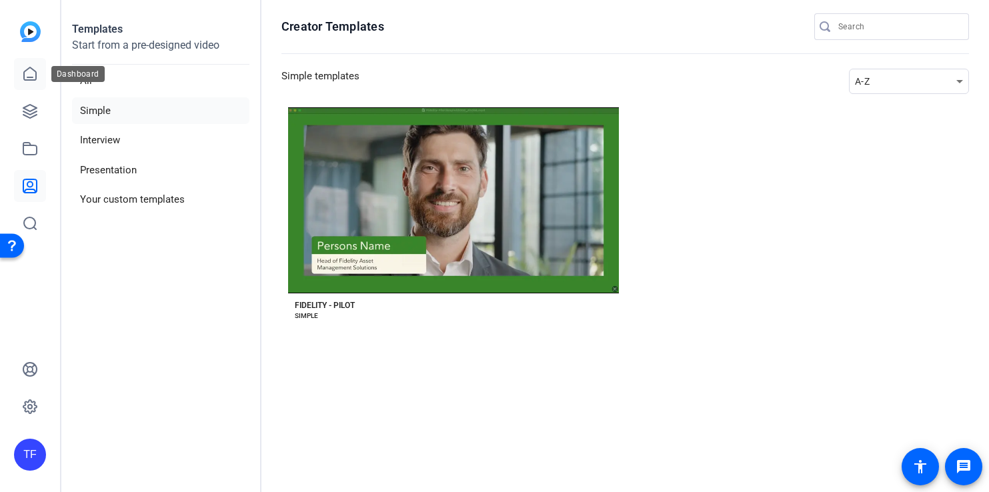
click at [26, 78] on icon at bounding box center [30, 74] width 16 height 16
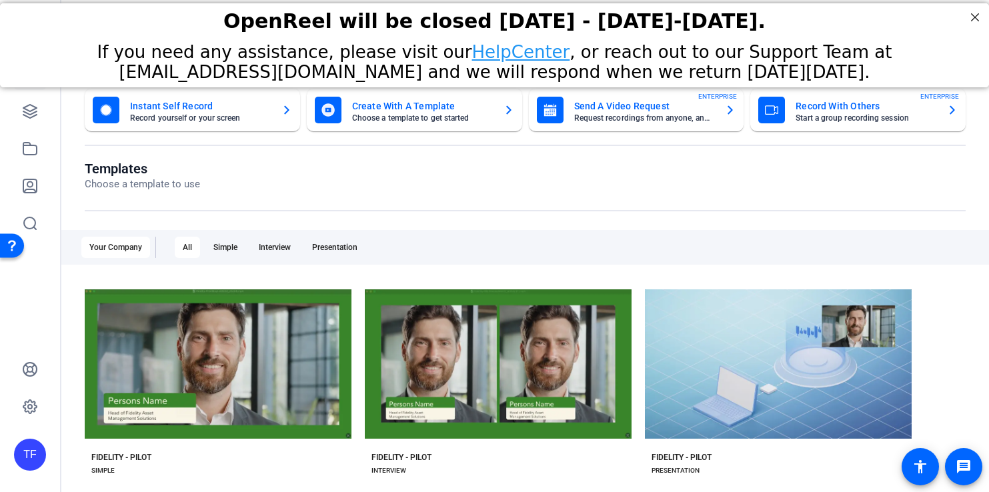
click at [37, 450] on div "TF" at bounding box center [30, 455] width 32 height 32
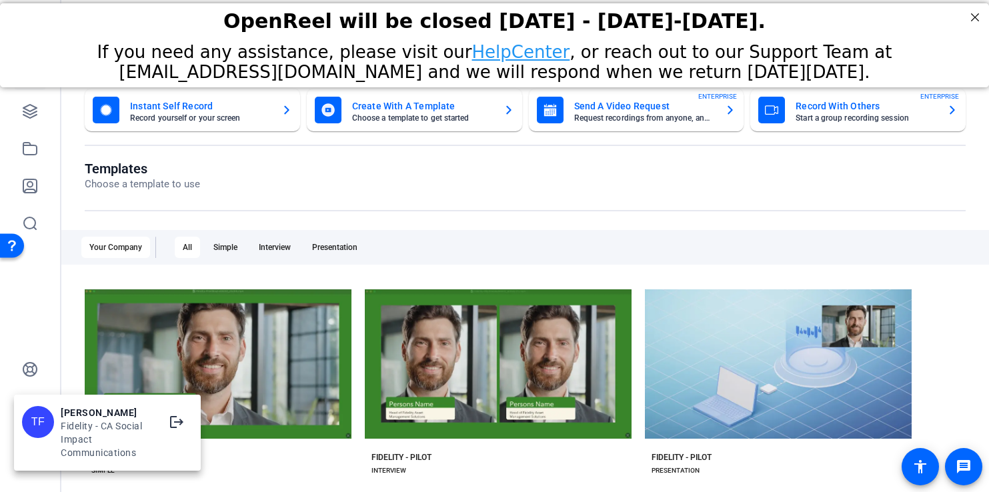
click at [914, 462] on div at bounding box center [494, 246] width 989 height 492
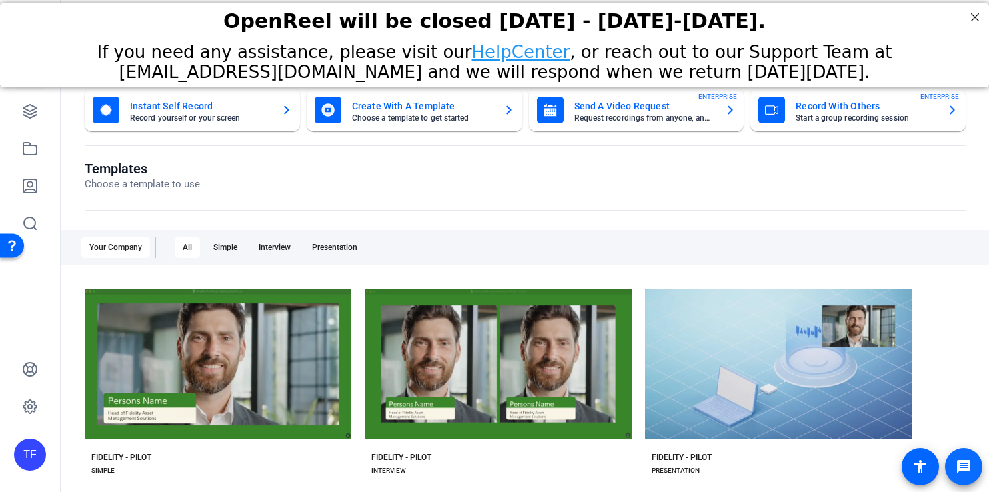
click at [975, 470] on span at bounding box center [964, 467] width 32 height 32
click at [34, 454] on div "TF" at bounding box center [30, 455] width 32 height 32
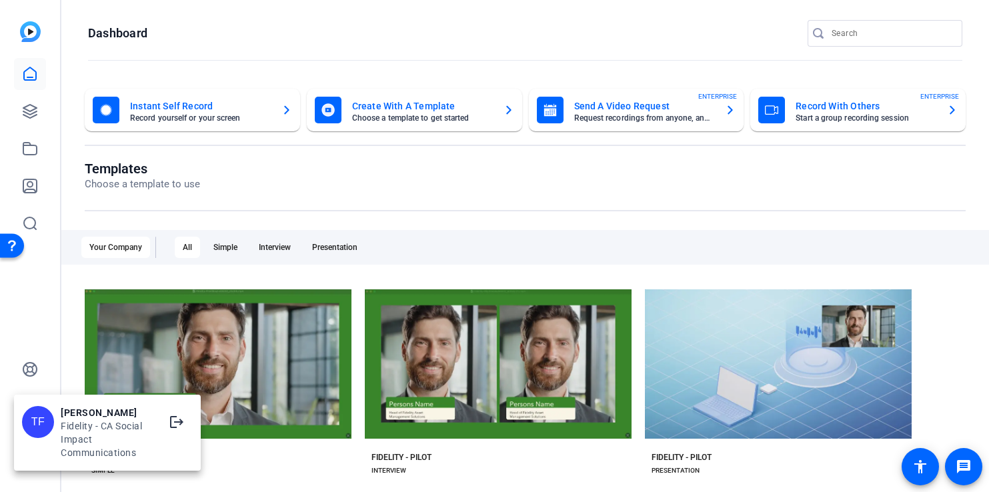
click at [38, 428] on div "TF" at bounding box center [38, 422] width 32 height 32
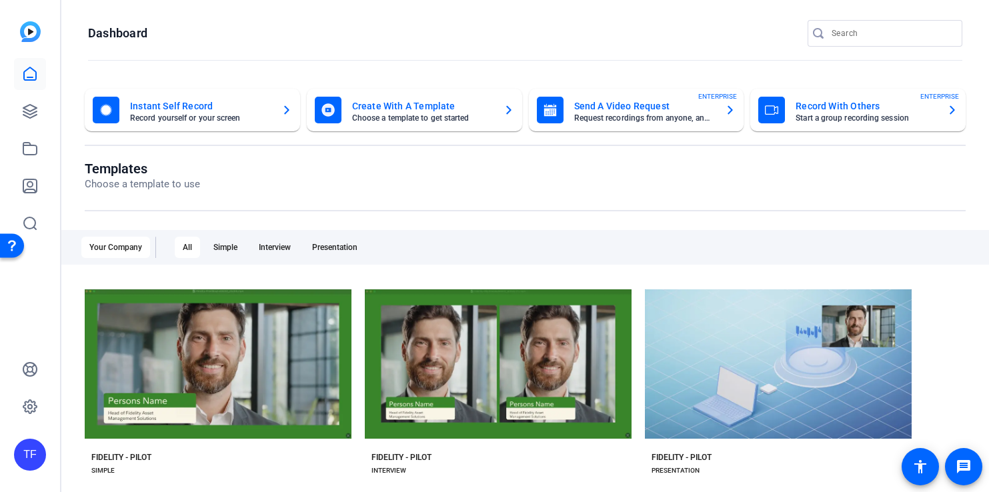
click at [33, 449] on div "TF" at bounding box center [30, 455] width 32 height 32
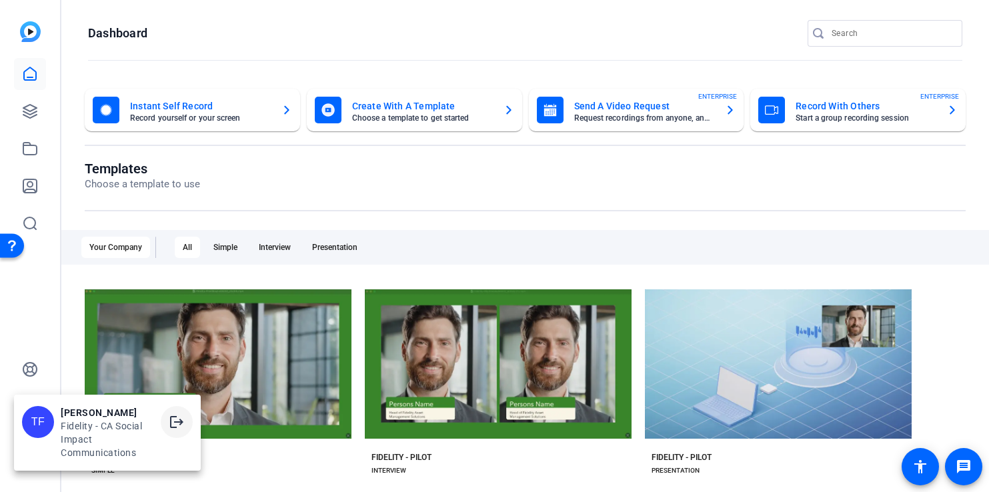
click at [176, 423] on mat-icon "logout" at bounding box center [177, 422] width 16 height 16
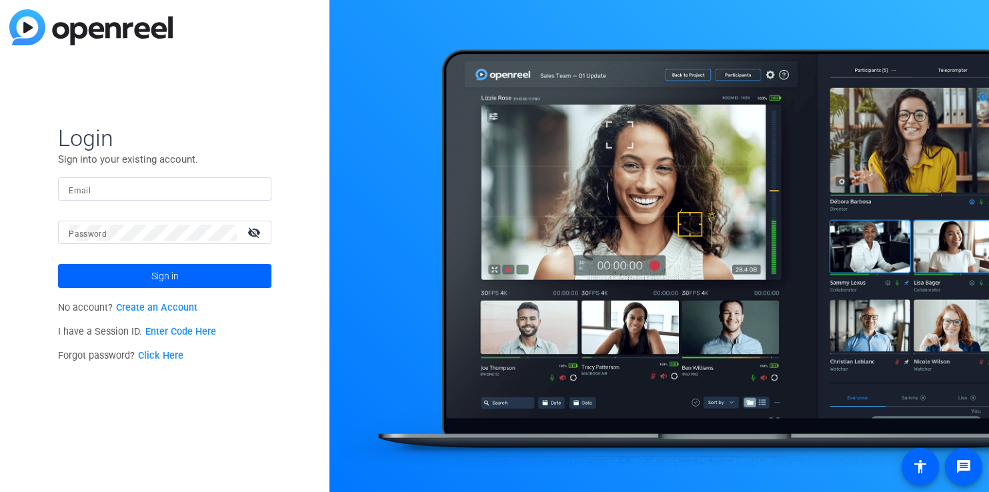
click at [165, 204] on mat-form-field "Email" at bounding box center [164, 198] width 213 height 43
click at [169, 195] on input "Email" at bounding box center [165, 189] width 192 height 16
type input "[PERSON_NAME][EMAIL_ADDRESS][PERSON_NAME][DOMAIN_NAME]"
click at [173, 246] on mat-form-field "Password visibility_off" at bounding box center [164, 242] width 213 height 43
click at [58, 264] on button "Sign in" at bounding box center [164, 276] width 213 height 24
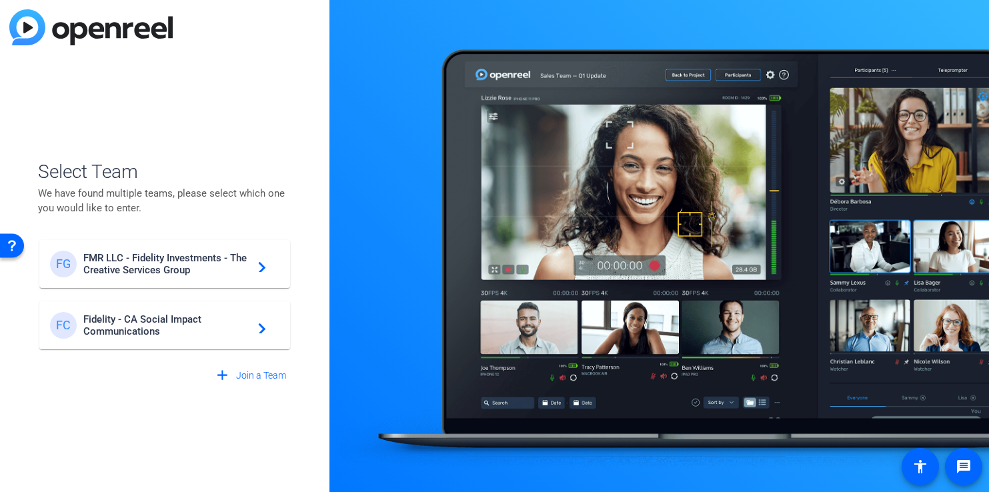
click at [214, 330] on span "Fidelity - CA Social Impact Communications" at bounding box center [166, 326] width 167 height 24
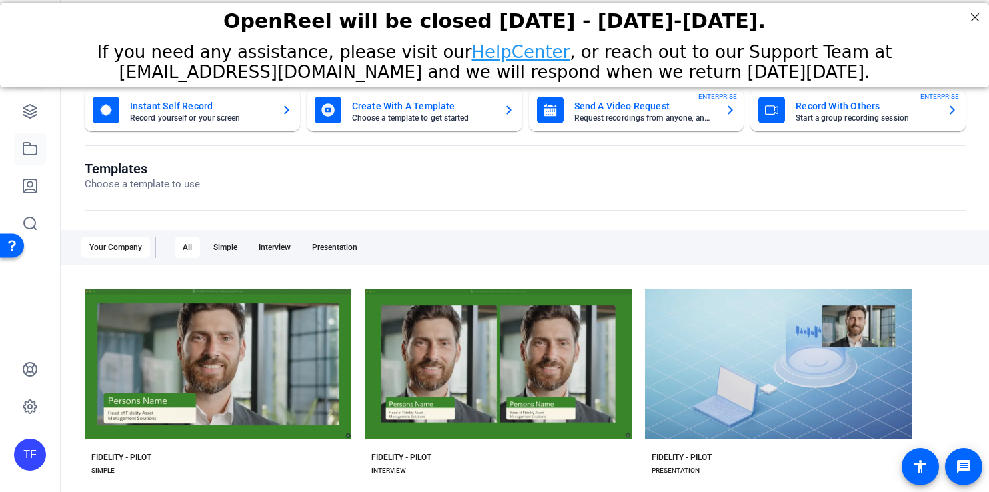
click at [18, 146] on link at bounding box center [30, 149] width 32 height 32
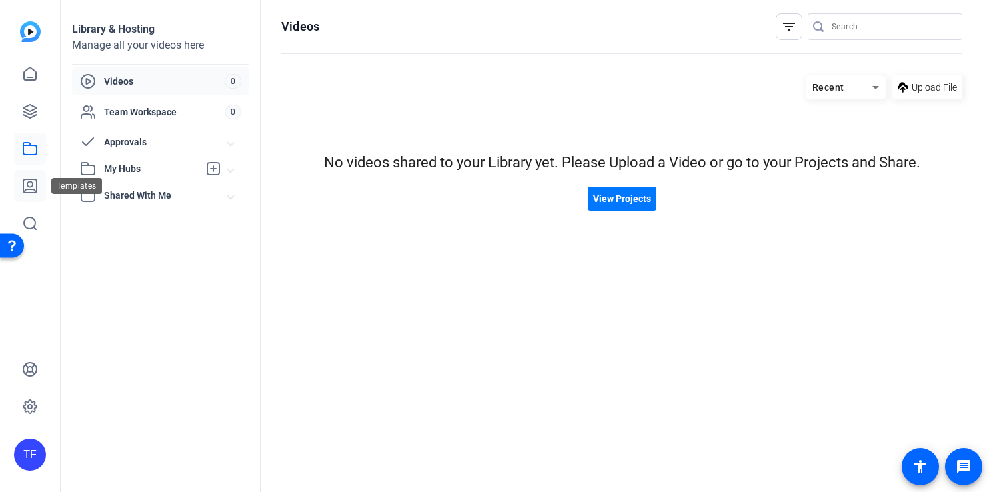
click at [30, 178] on icon at bounding box center [30, 186] width 16 height 16
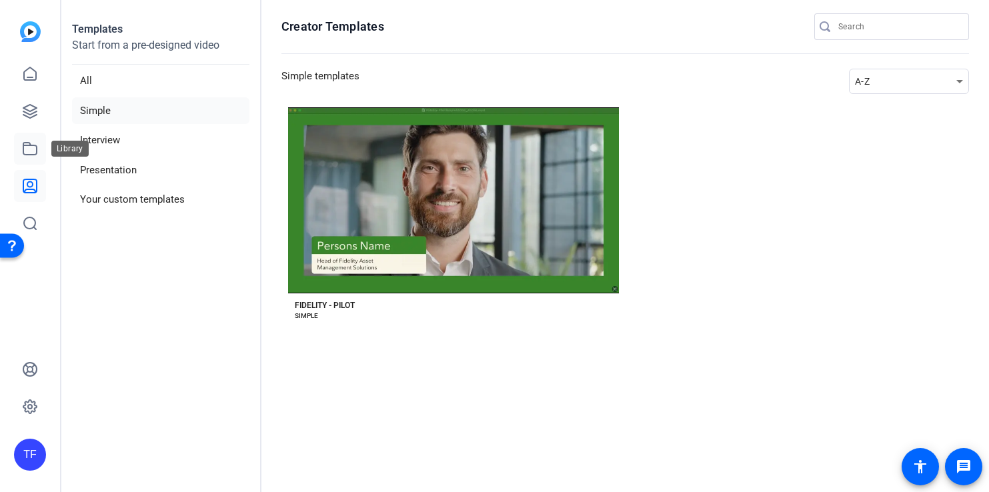
click at [32, 133] on link at bounding box center [30, 149] width 32 height 32
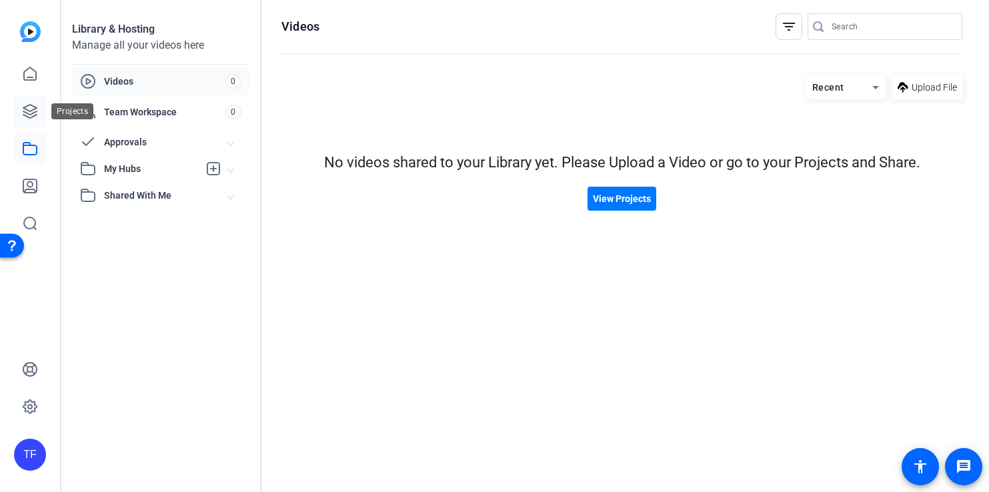
click at [30, 115] on icon at bounding box center [29, 111] width 13 height 13
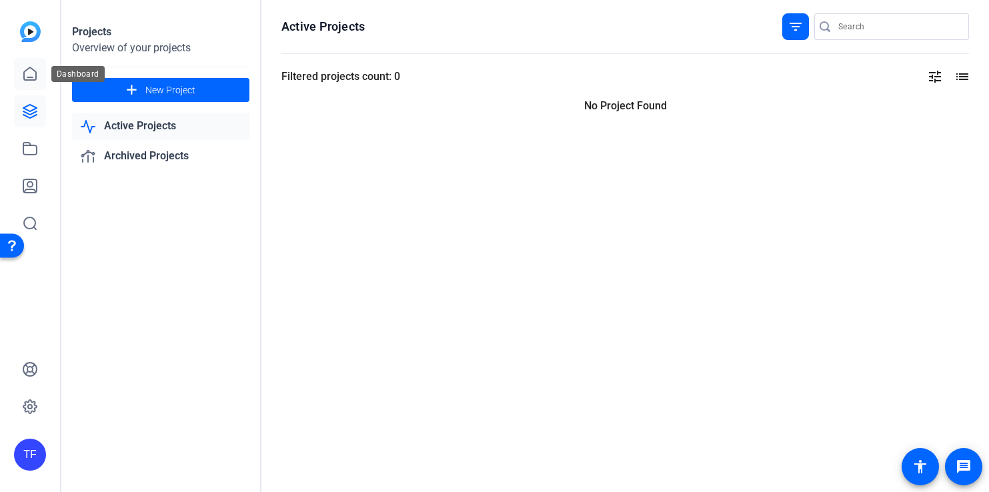
click at [29, 84] on link at bounding box center [30, 74] width 32 height 32
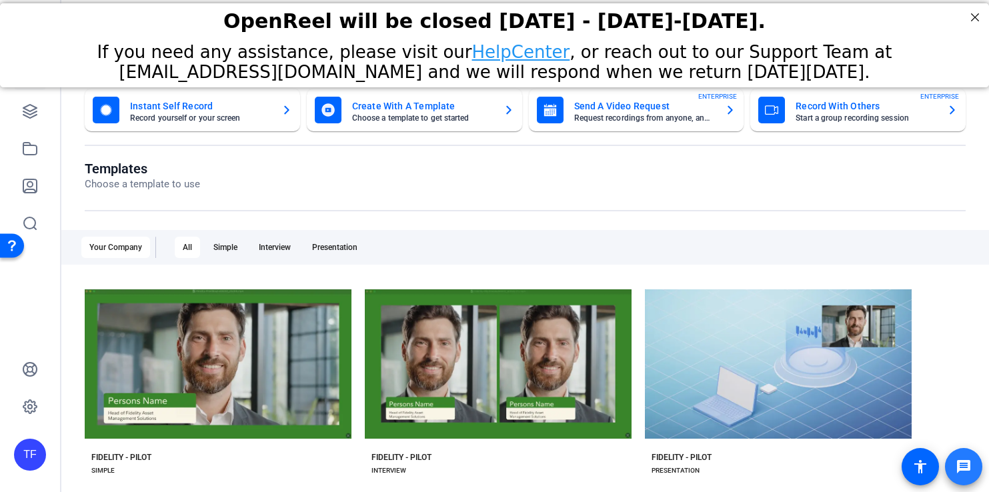
click at [963, 465] on mat-icon "message" at bounding box center [964, 467] width 16 height 16
click at [30, 468] on div "TF" at bounding box center [30, 455] width 32 height 32
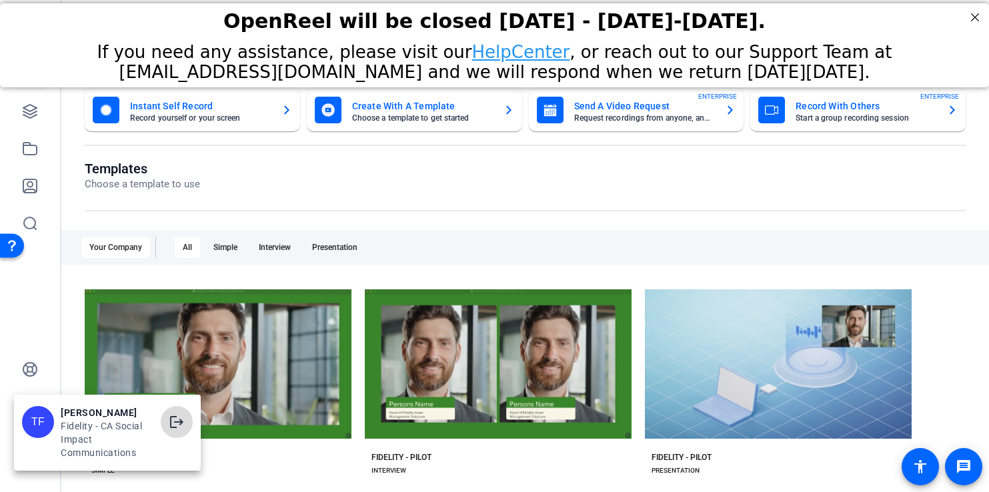
click at [179, 425] on mat-icon "logout" at bounding box center [177, 422] width 16 height 16
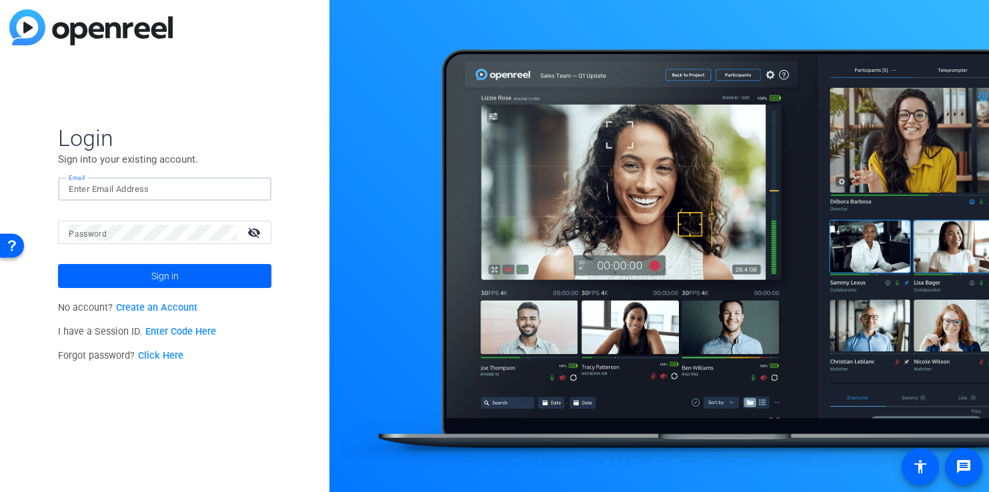
click at [142, 183] on input "Email" at bounding box center [165, 189] width 192 height 16
type input "[PERSON_NAME][EMAIL_ADDRESS][PERSON_NAME][DOMAIN_NAME]"
click at [58, 264] on button "Sign in" at bounding box center [164, 276] width 213 height 24
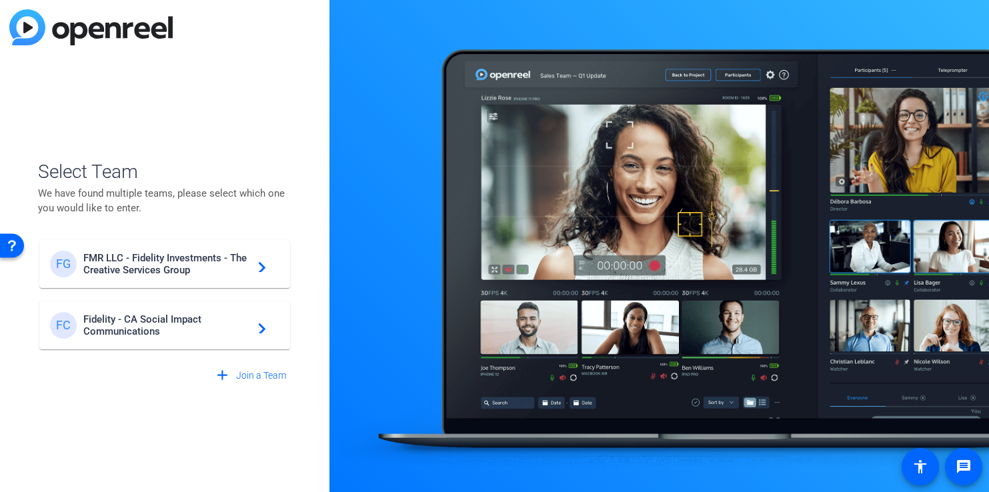
click at [235, 261] on span "FMR LLC - Fidelity Investments - The Creative Services Group" at bounding box center [166, 264] width 167 height 24
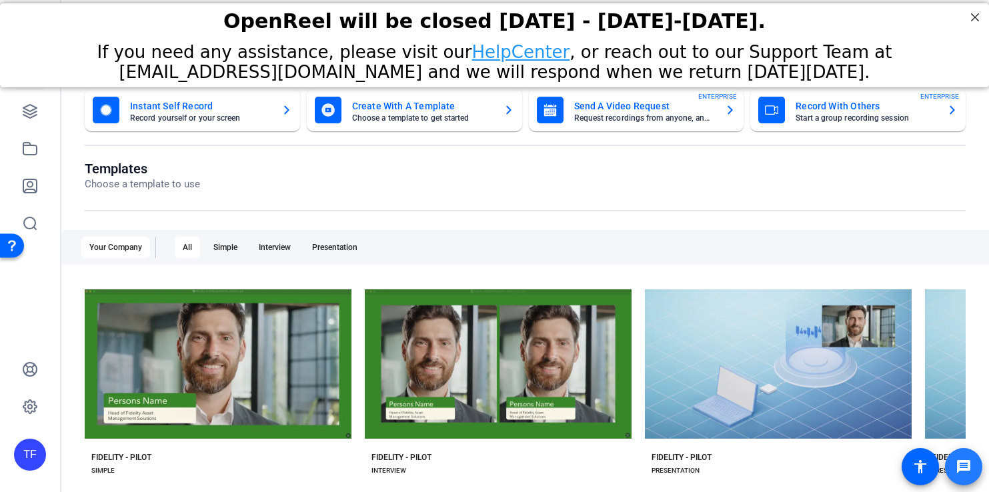
click at [963, 463] on mat-icon "message" at bounding box center [964, 467] width 16 height 16
click at [20, 452] on div "TF" at bounding box center [30, 455] width 32 height 32
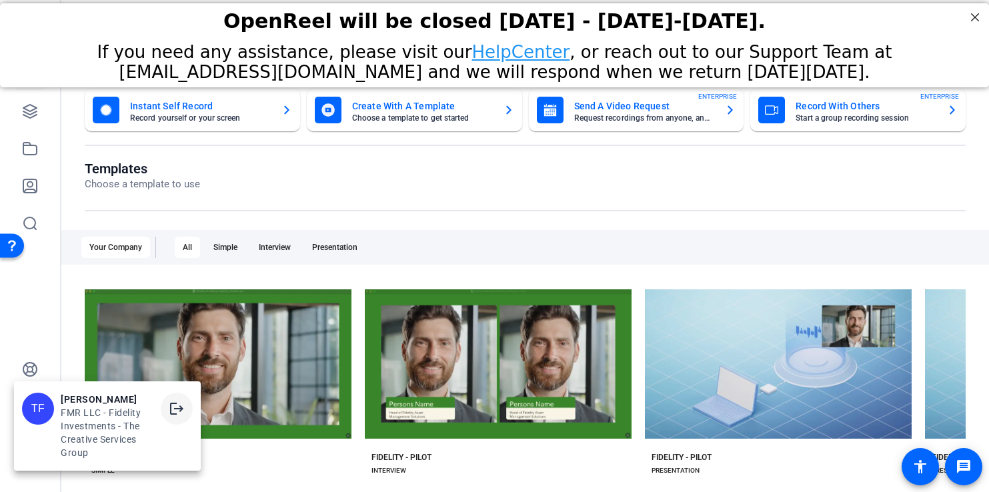
click at [183, 410] on mat-icon "logout" at bounding box center [177, 409] width 16 height 16
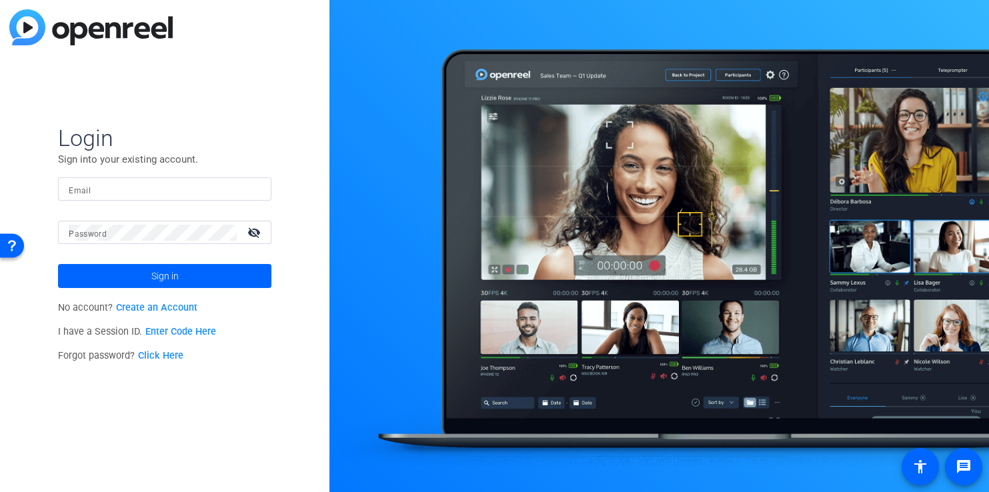
click at [126, 187] on input "Email" at bounding box center [165, 189] width 192 height 16
type input "[PERSON_NAME][EMAIL_ADDRESS][PERSON_NAME][DOMAIN_NAME]"
click at [58, 264] on button "Sign in" at bounding box center [164, 276] width 213 height 24
